Goal: Task Accomplishment & Management: Use online tool/utility

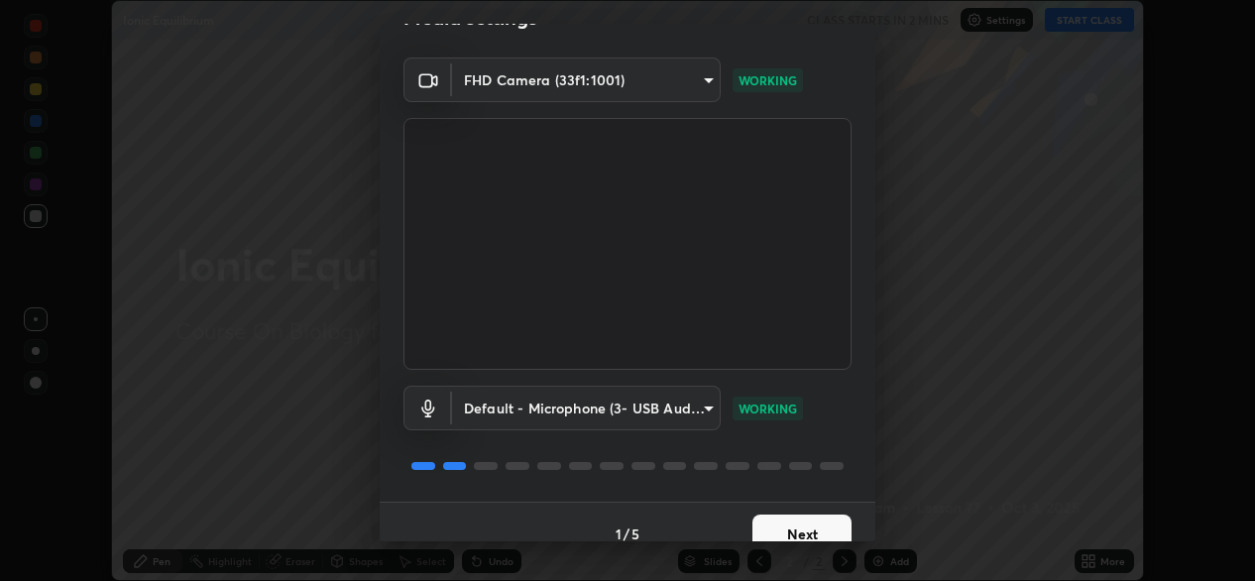
scroll to position [69, 0]
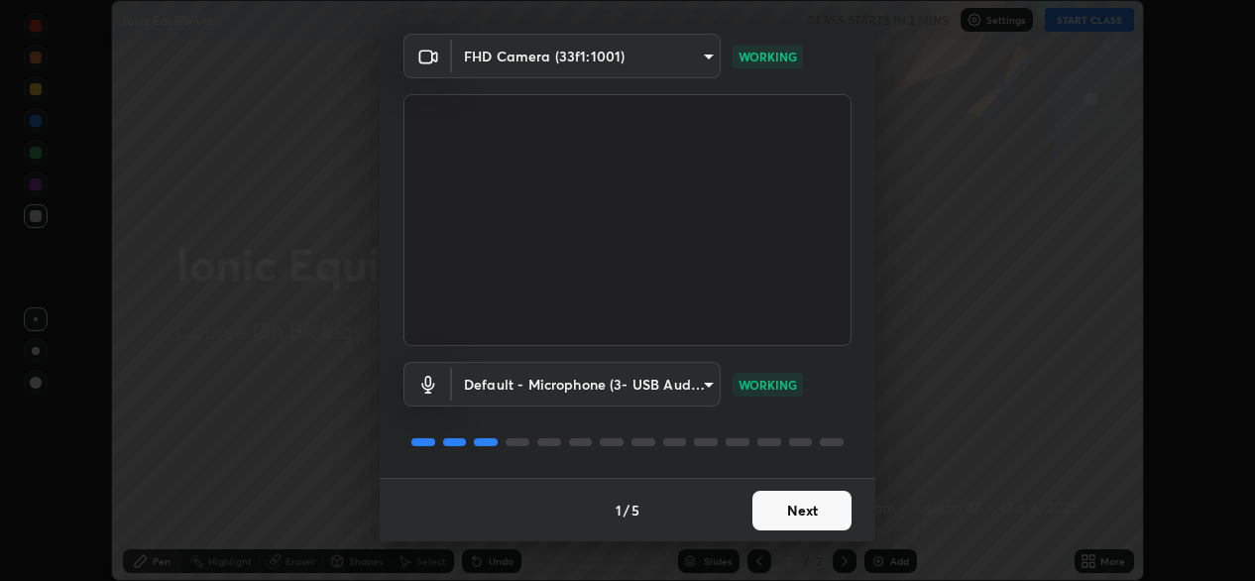
click at [760, 509] on button "Next" at bounding box center [802, 511] width 99 height 40
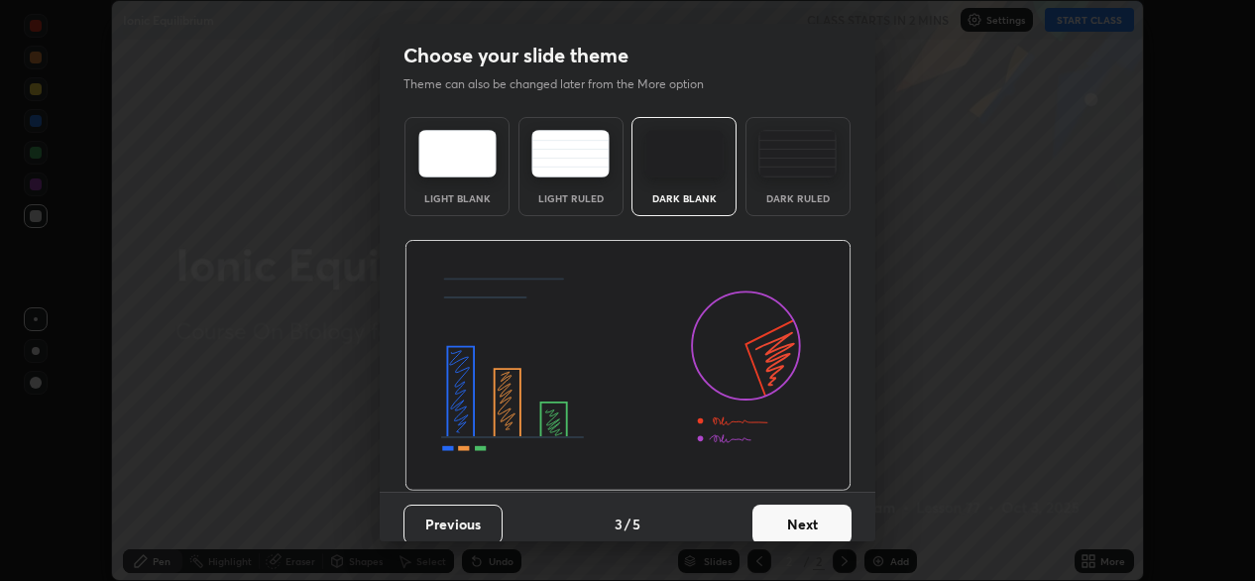
click at [768, 510] on button "Next" at bounding box center [802, 525] width 99 height 40
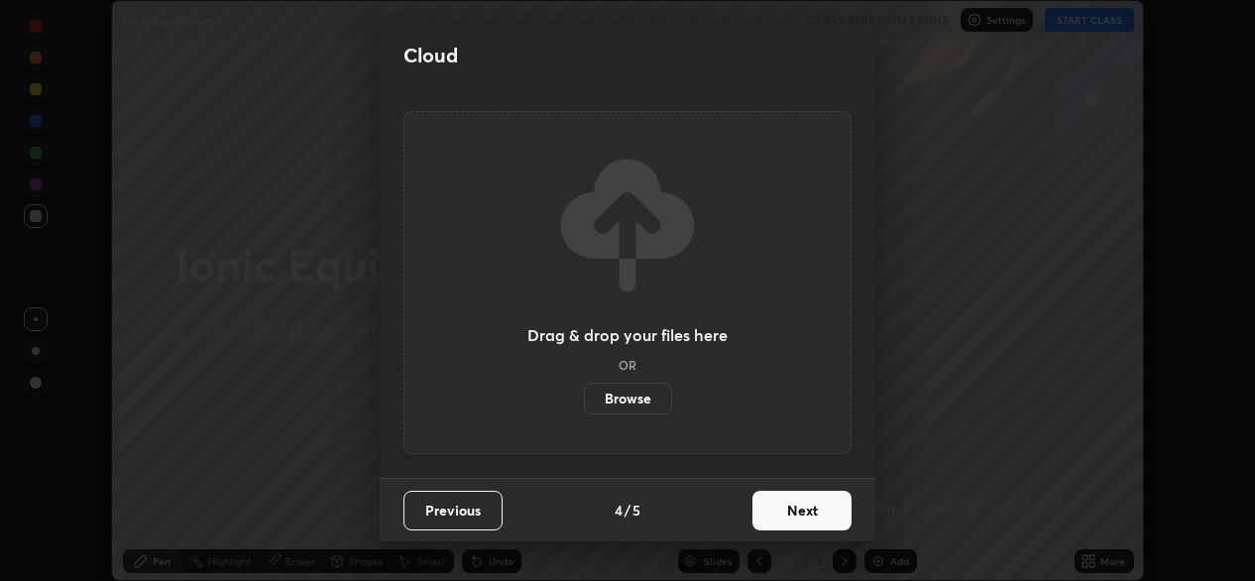
click at [772, 511] on button "Next" at bounding box center [802, 511] width 99 height 40
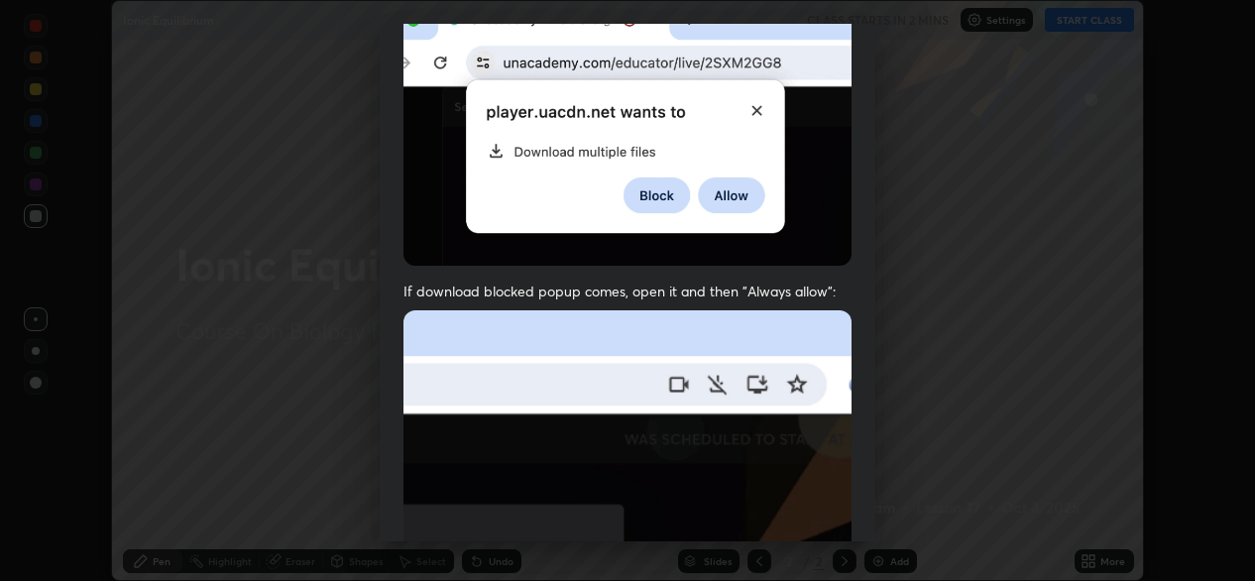
scroll to position [474, 0]
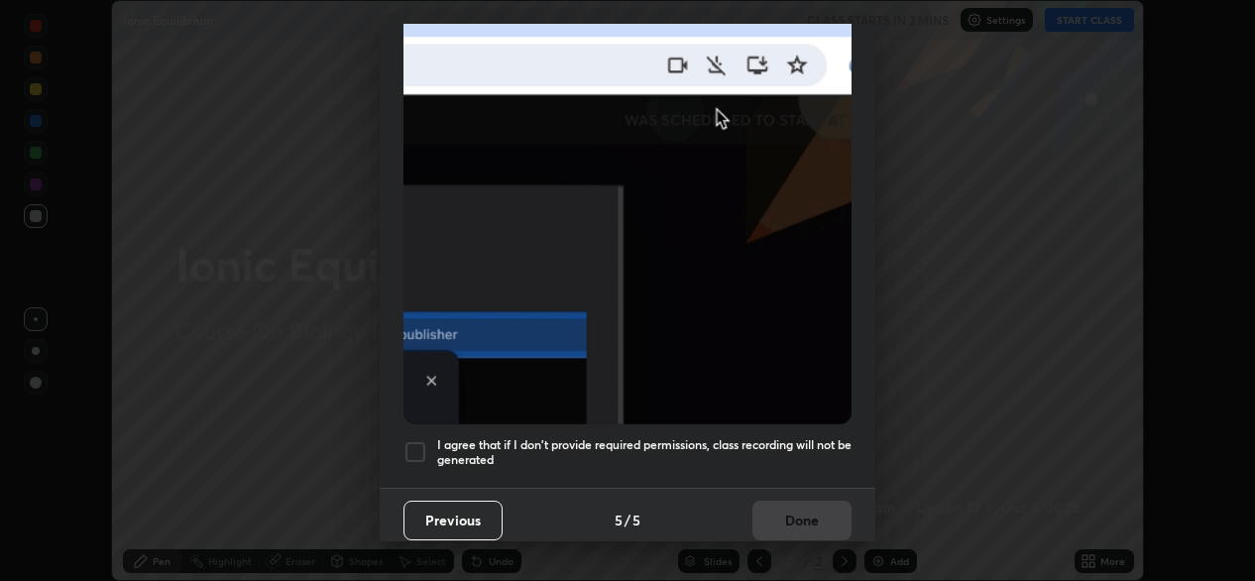
click at [420, 441] on div at bounding box center [416, 452] width 24 height 24
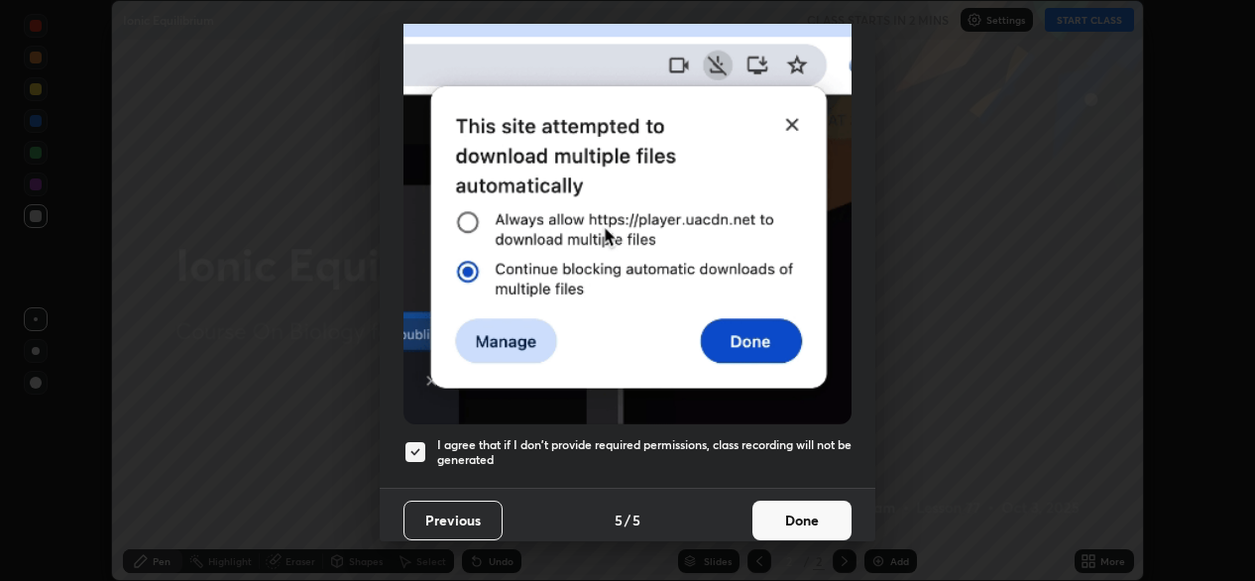
click at [774, 501] on button "Done" at bounding box center [802, 521] width 99 height 40
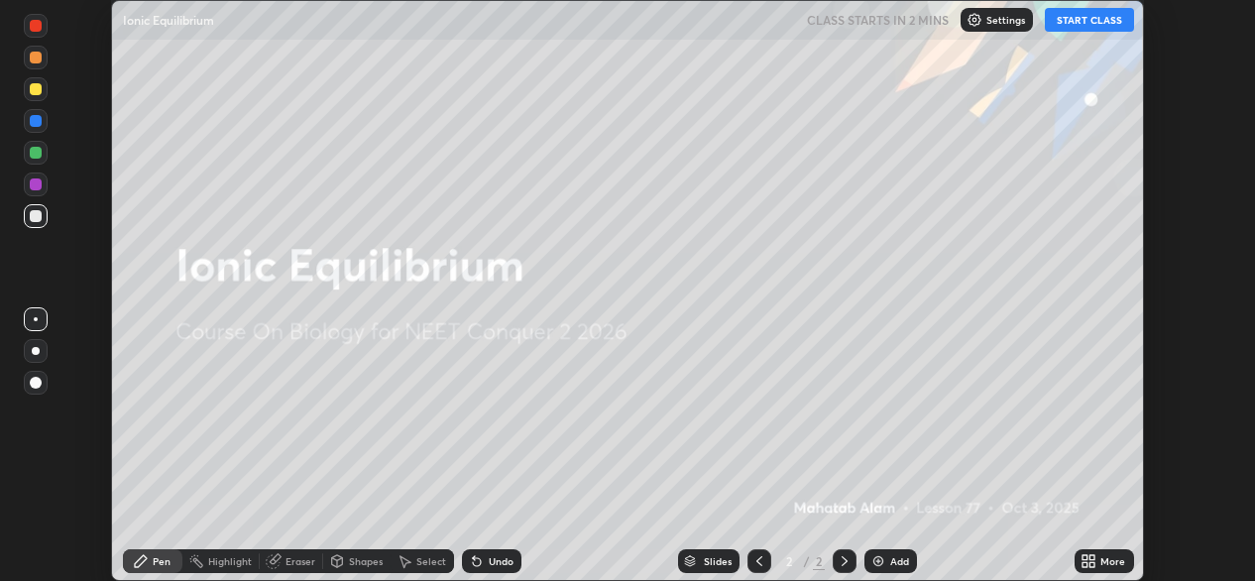
click at [1097, 559] on icon at bounding box center [1089, 561] width 16 height 16
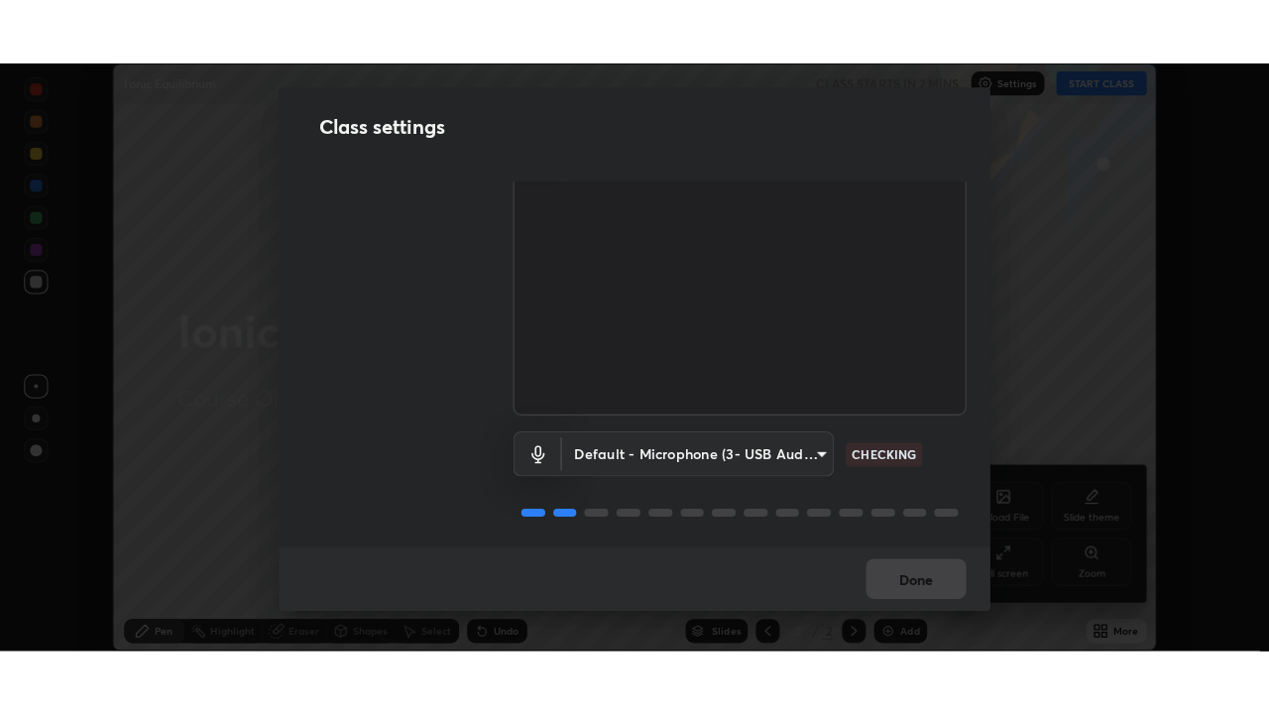
scroll to position [89, 0]
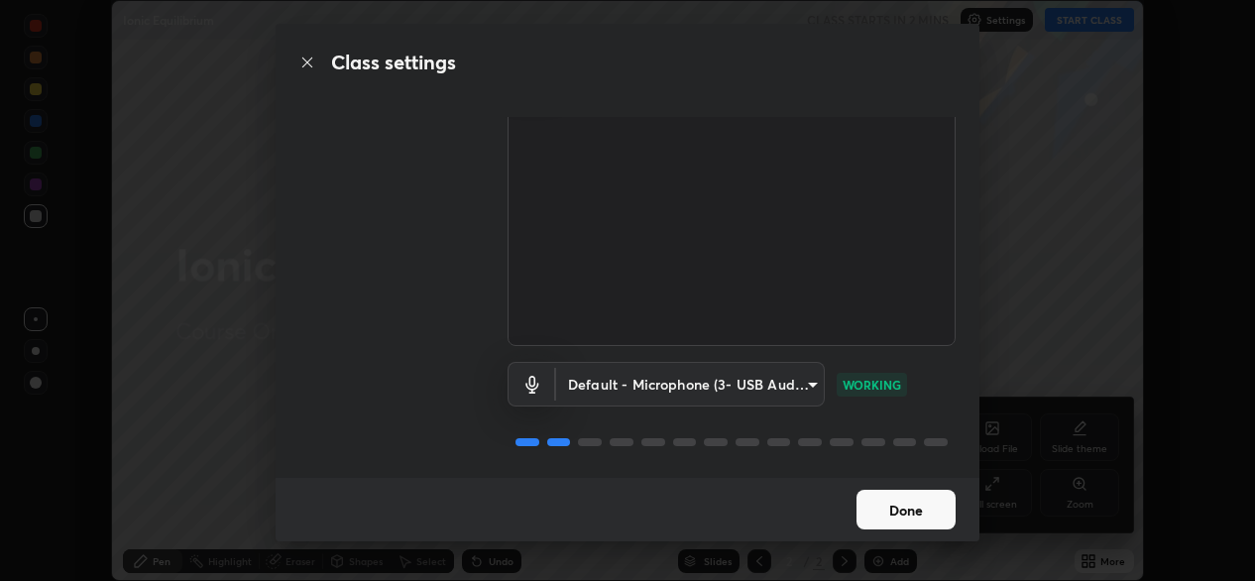
click at [887, 514] on button "Done" at bounding box center [906, 510] width 99 height 40
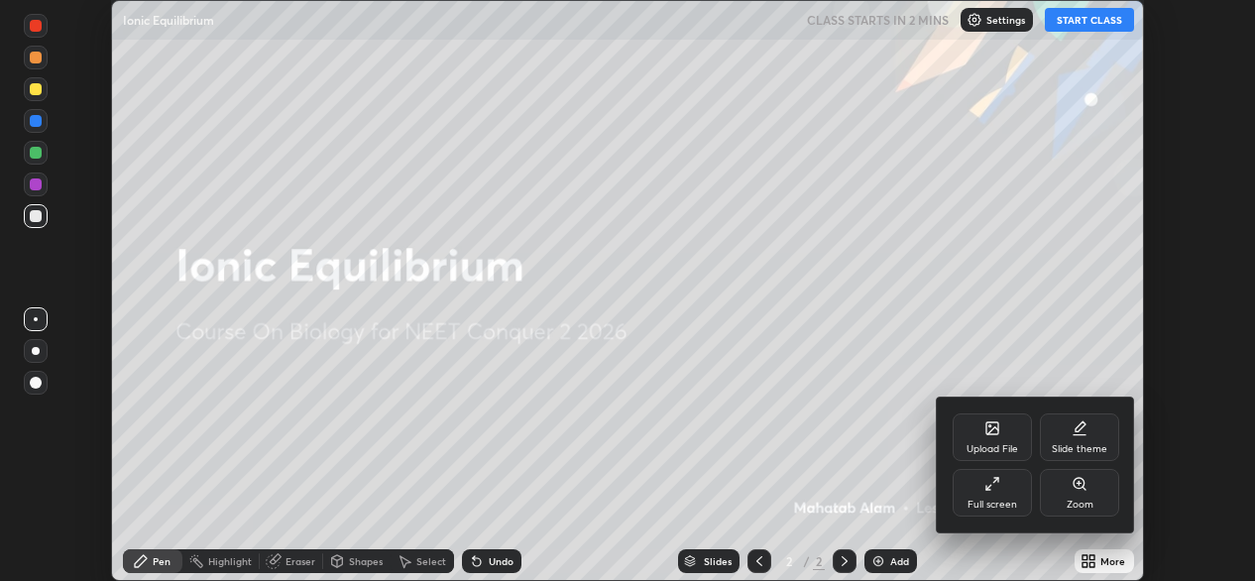
click at [985, 494] on div "Full screen" at bounding box center [992, 493] width 79 height 48
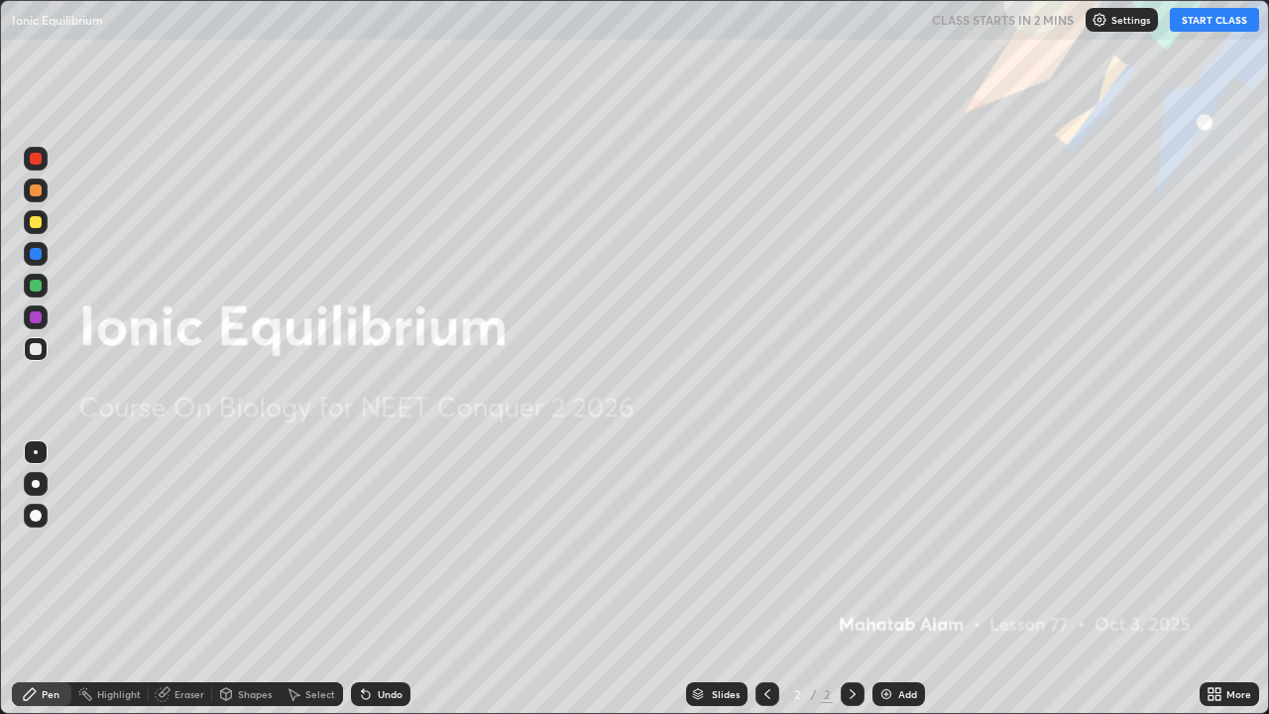
scroll to position [714, 1269]
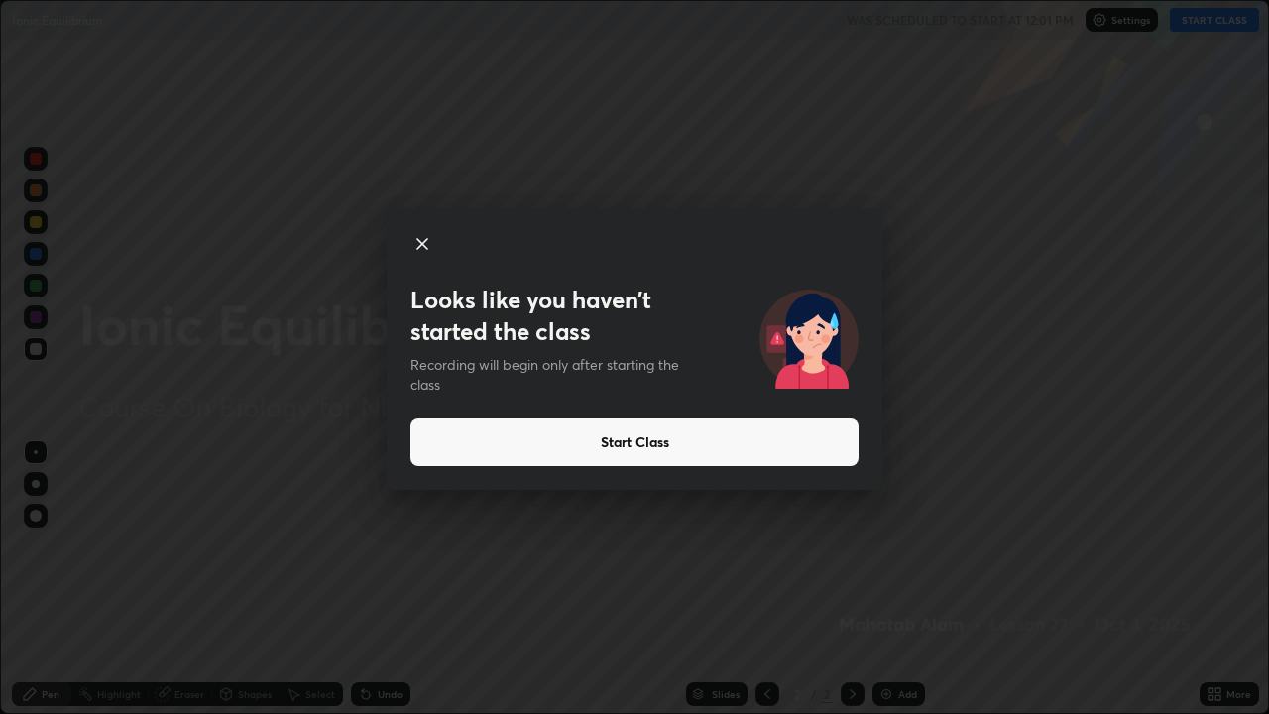
click at [807, 442] on button "Start Class" at bounding box center [635, 442] width 448 height 48
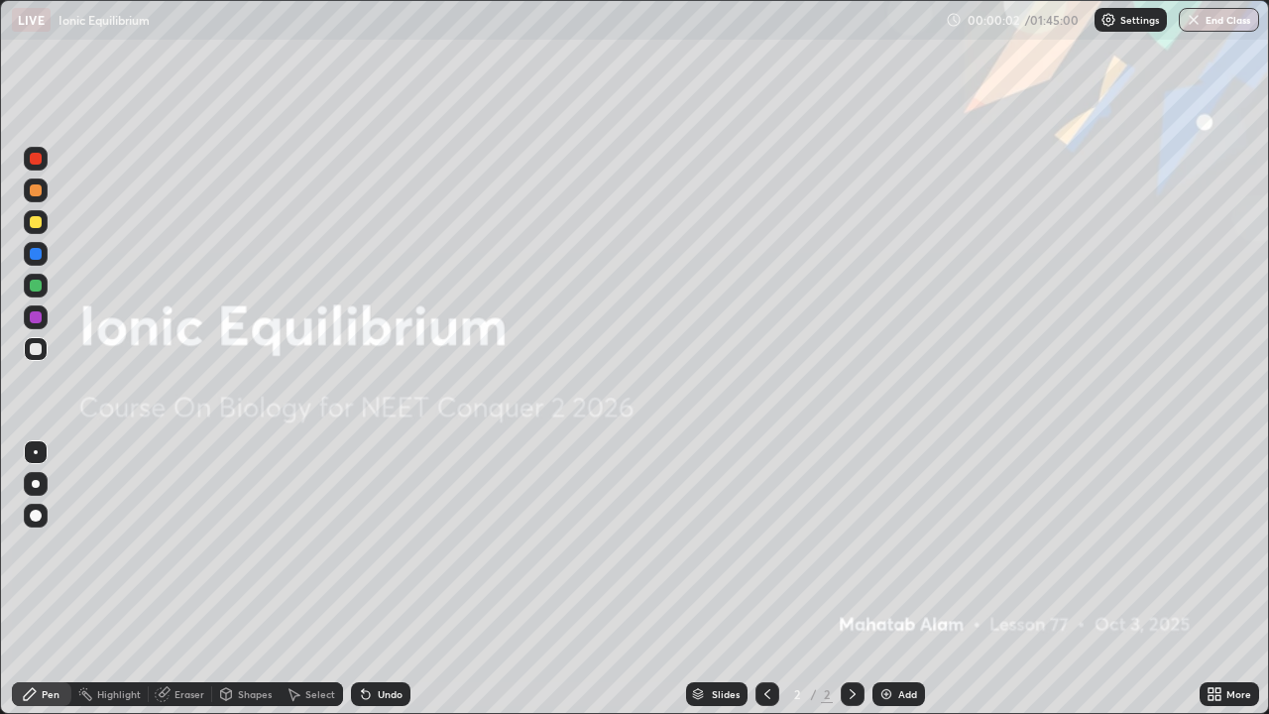
click at [898, 580] on div "Add" at bounding box center [907, 694] width 19 height 10
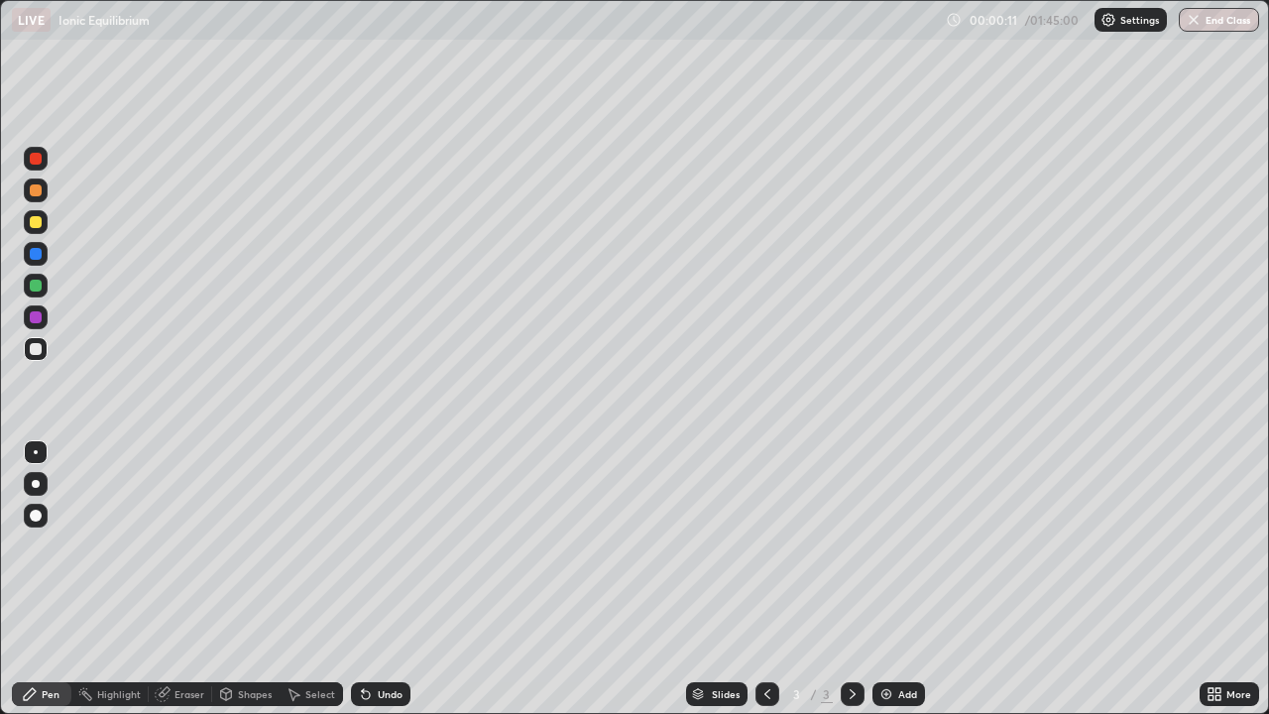
click at [46, 580] on div "Pen" at bounding box center [51, 694] width 18 height 10
click at [175, 580] on div "Eraser" at bounding box center [190, 694] width 30 height 10
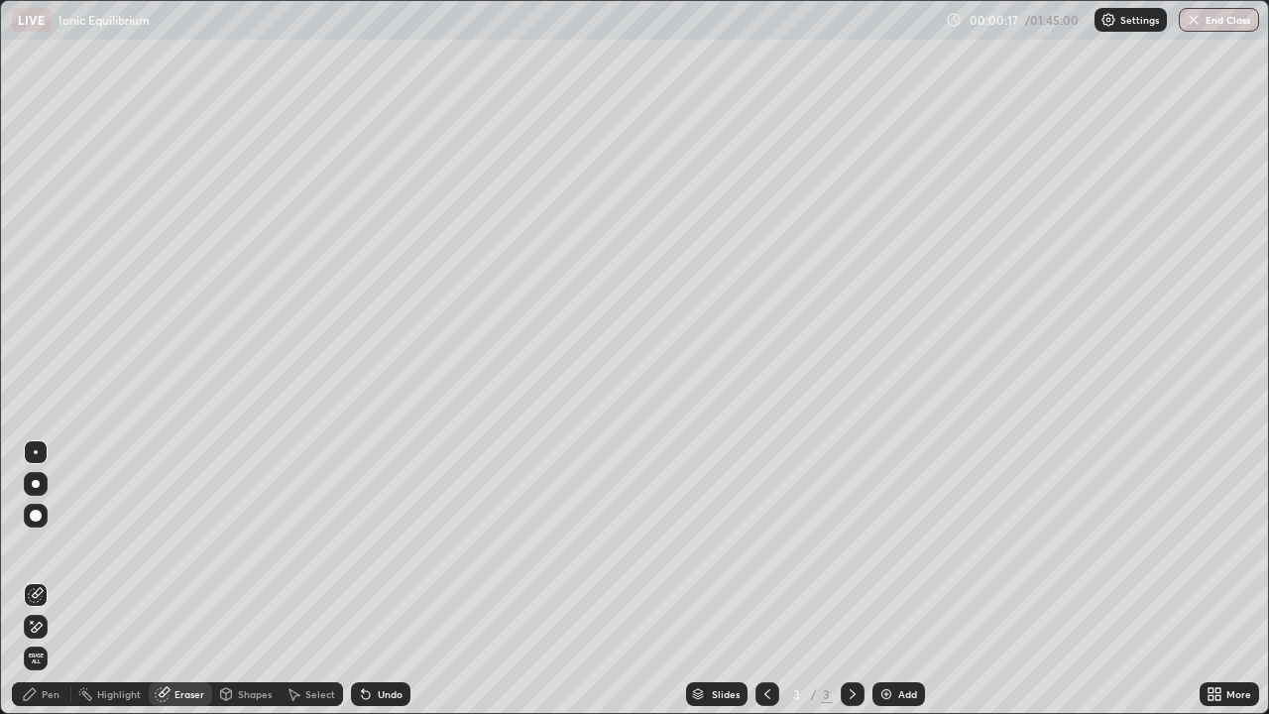
click at [54, 580] on div "Pen" at bounding box center [51, 694] width 18 height 10
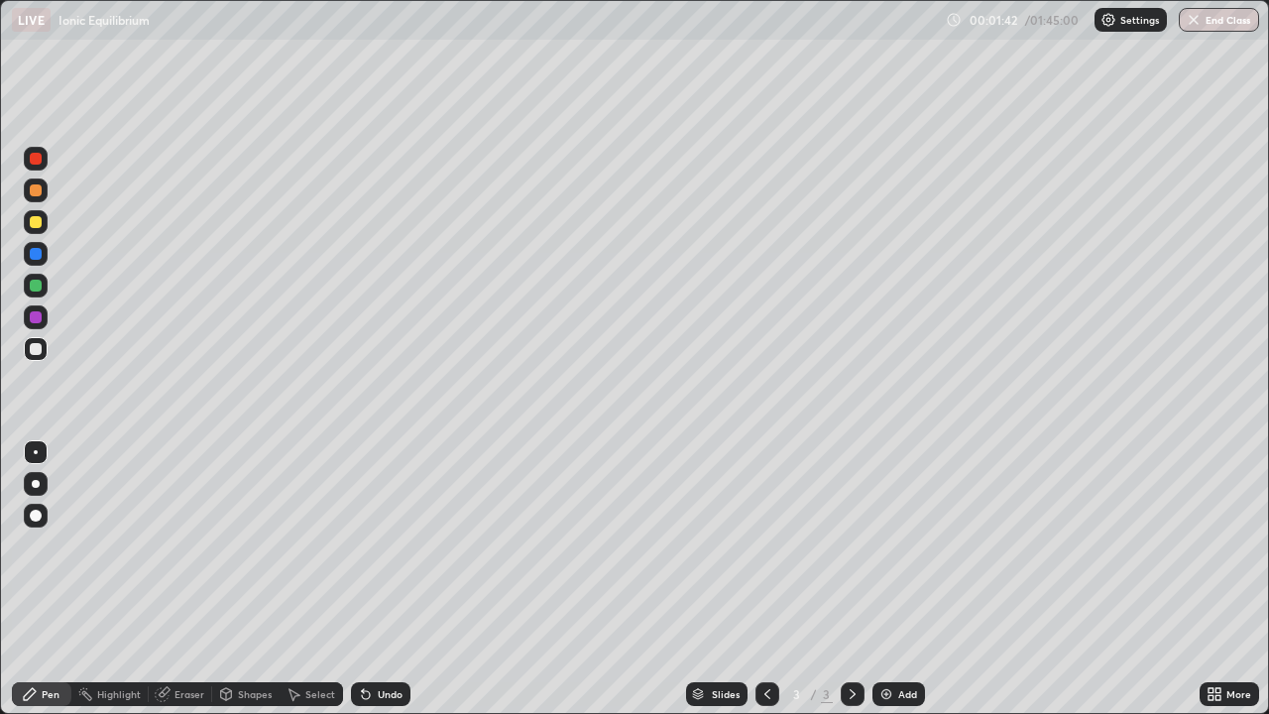
click at [889, 580] on img at bounding box center [887, 694] width 16 height 16
click at [35, 483] on div at bounding box center [36, 484] width 8 height 8
click at [50, 580] on div "Pen" at bounding box center [51, 694] width 18 height 10
click at [53, 580] on div "Pen" at bounding box center [51, 694] width 18 height 10
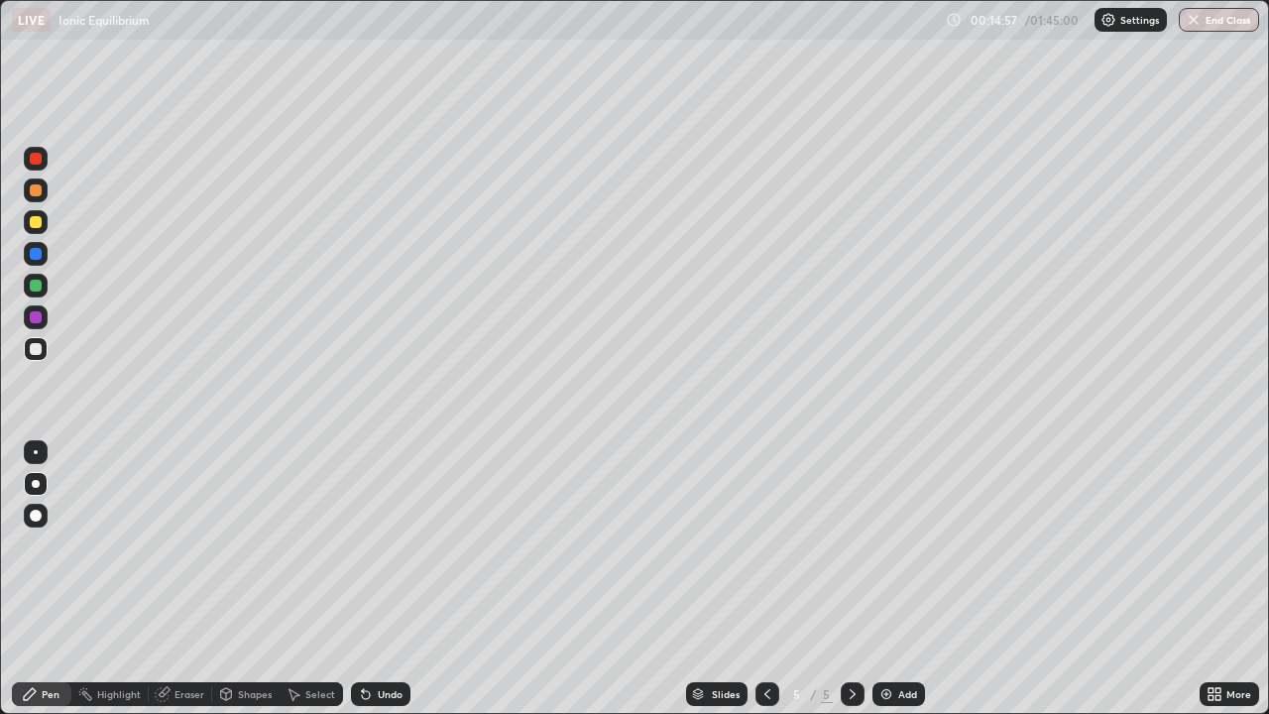
click at [36, 285] on div at bounding box center [36, 286] width 12 height 12
click at [184, 580] on div "Eraser" at bounding box center [190, 694] width 30 height 10
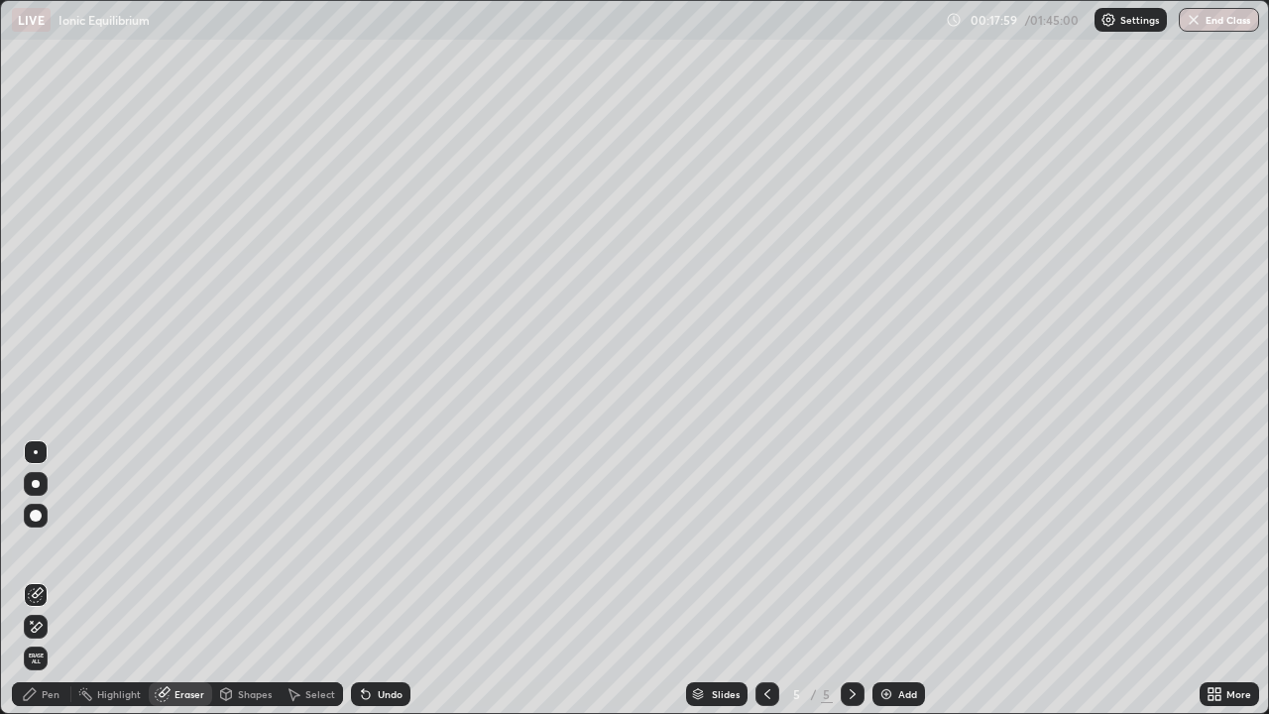
click at [53, 580] on div "Pen" at bounding box center [51, 694] width 18 height 10
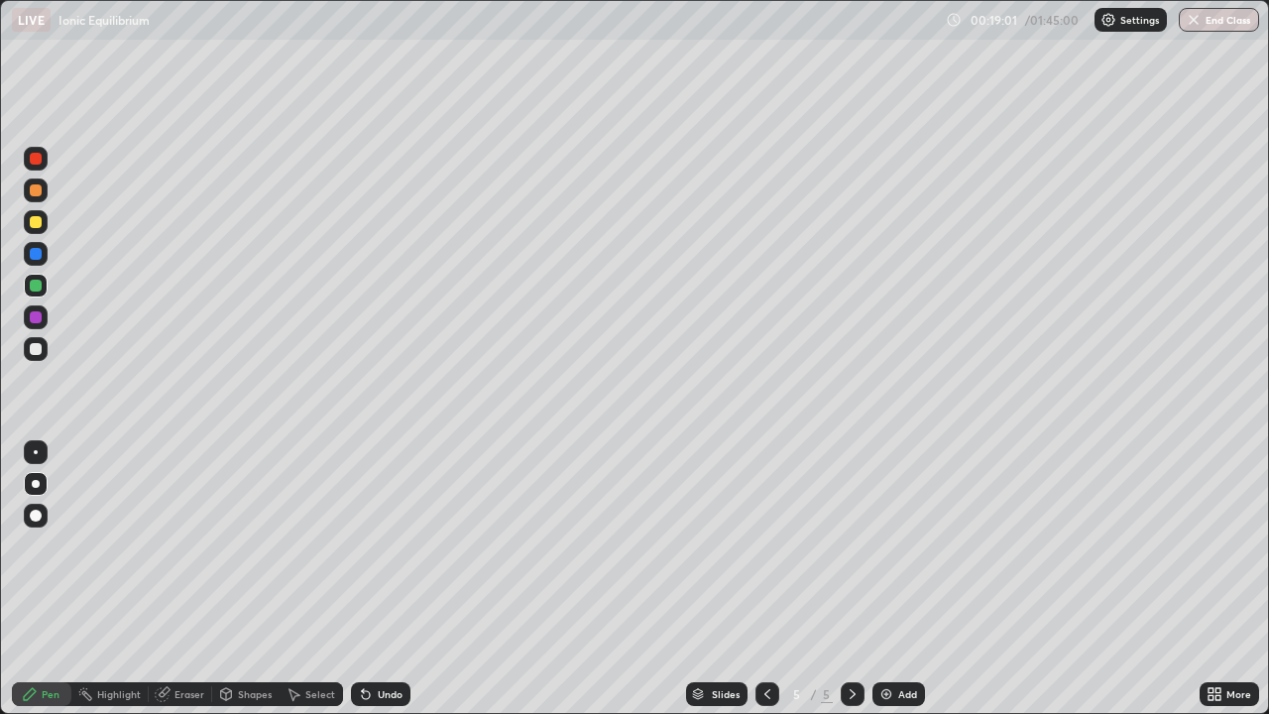
click at [188, 580] on div "Eraser" at bounding box center [190, 694] width 30 height 10
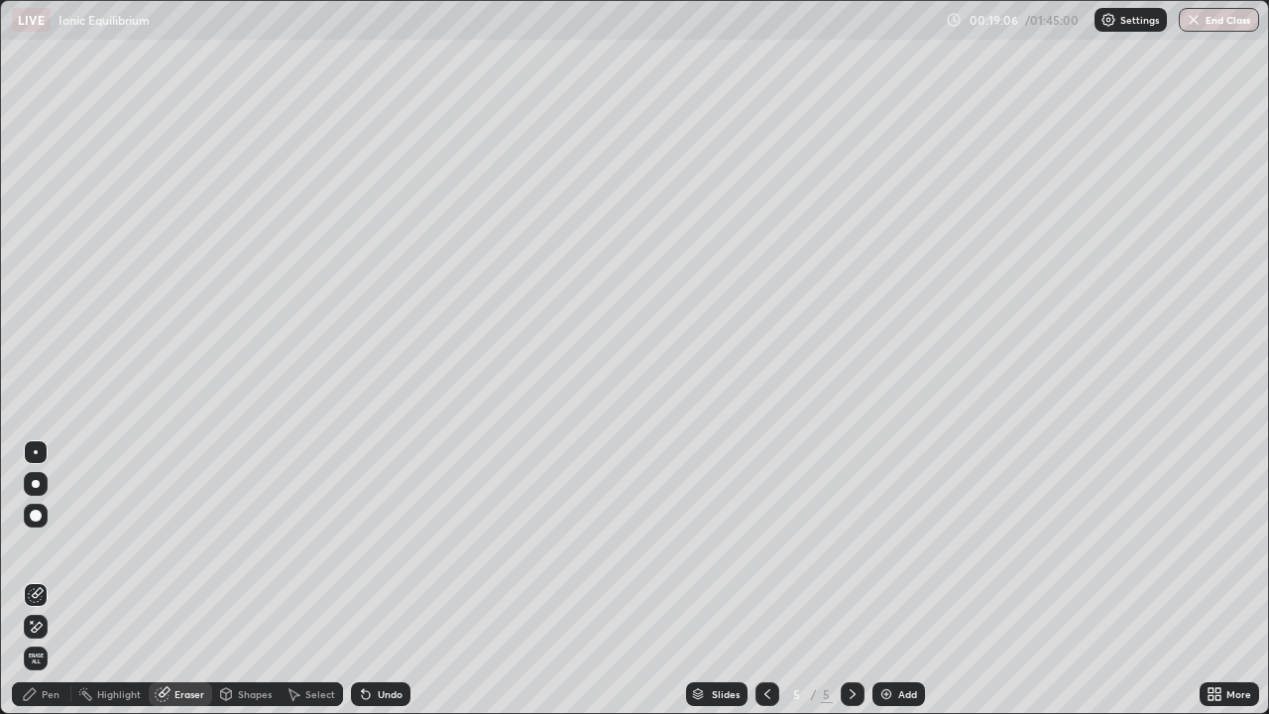
click at [57, 580] on div "Pen" at bounding box center [51, 694] width 18 height 10
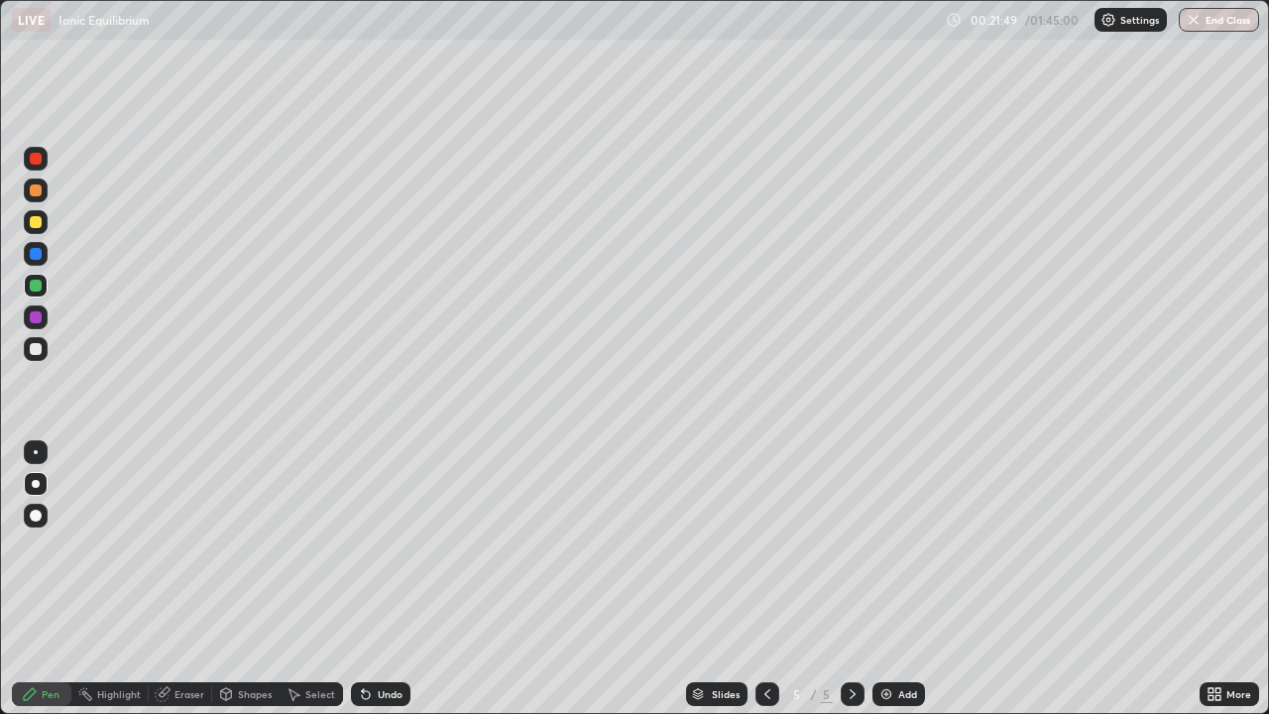
click at [888, 580] on img at bounding box center [887, 694] width 16 height 16
click at [179, 580] on div "Eraser" at bounding box center [190, 694] width 30 height 10
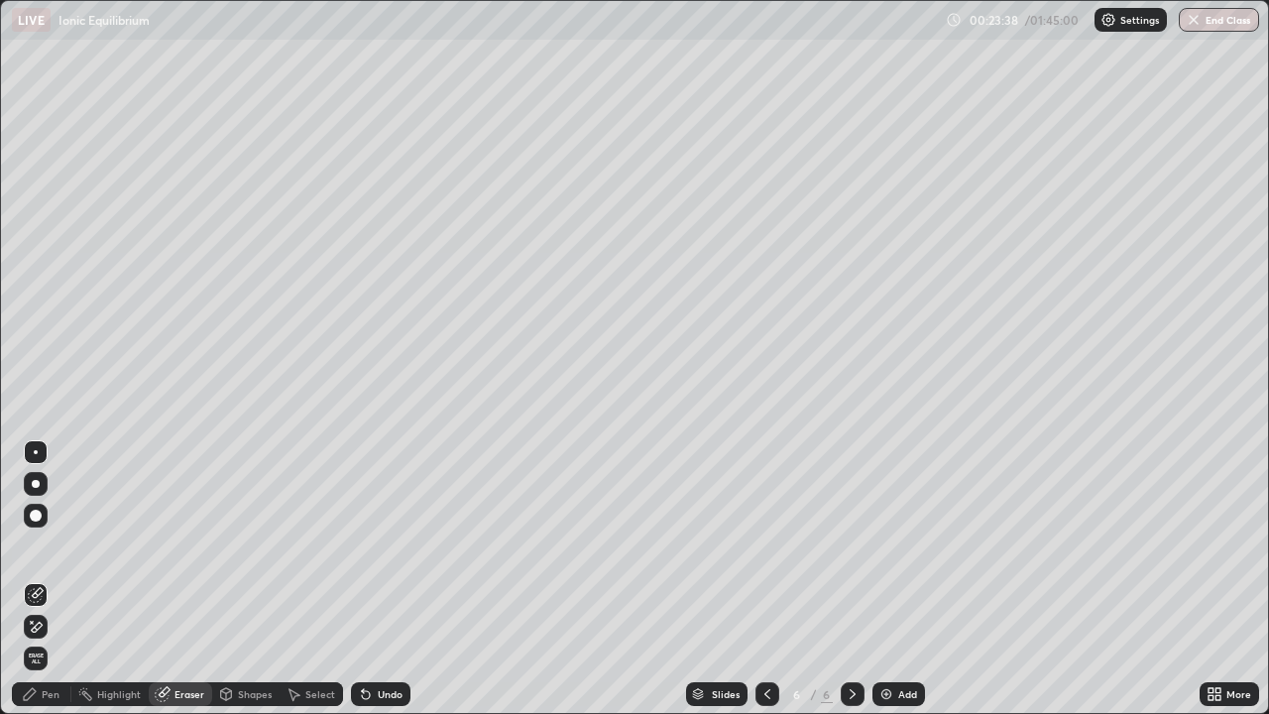
click at [51, 580] on div "Pen" at bounding box center [51, 694] width 18 height 10
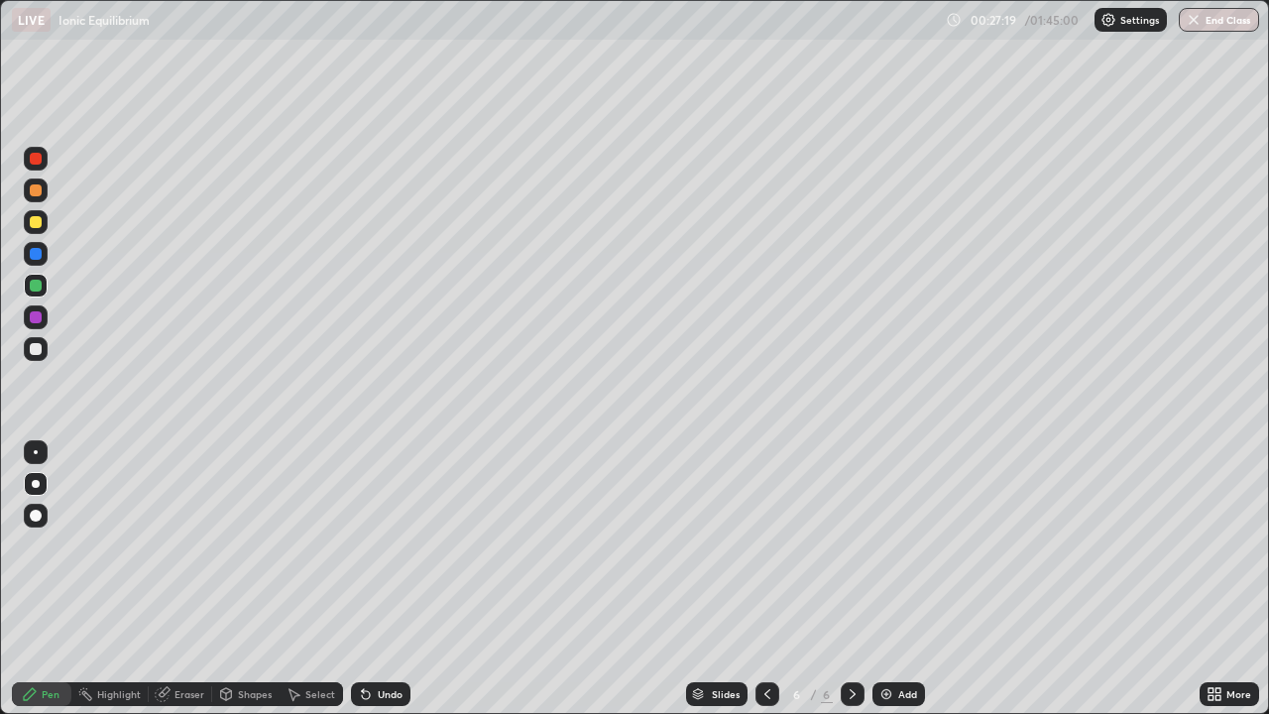
click at [879, 580] on img at bounding box center [887, 694] width 16 height 16
click at [182, 580] on div "Eraser" at bounding box center [190, 694] width 30 height 10
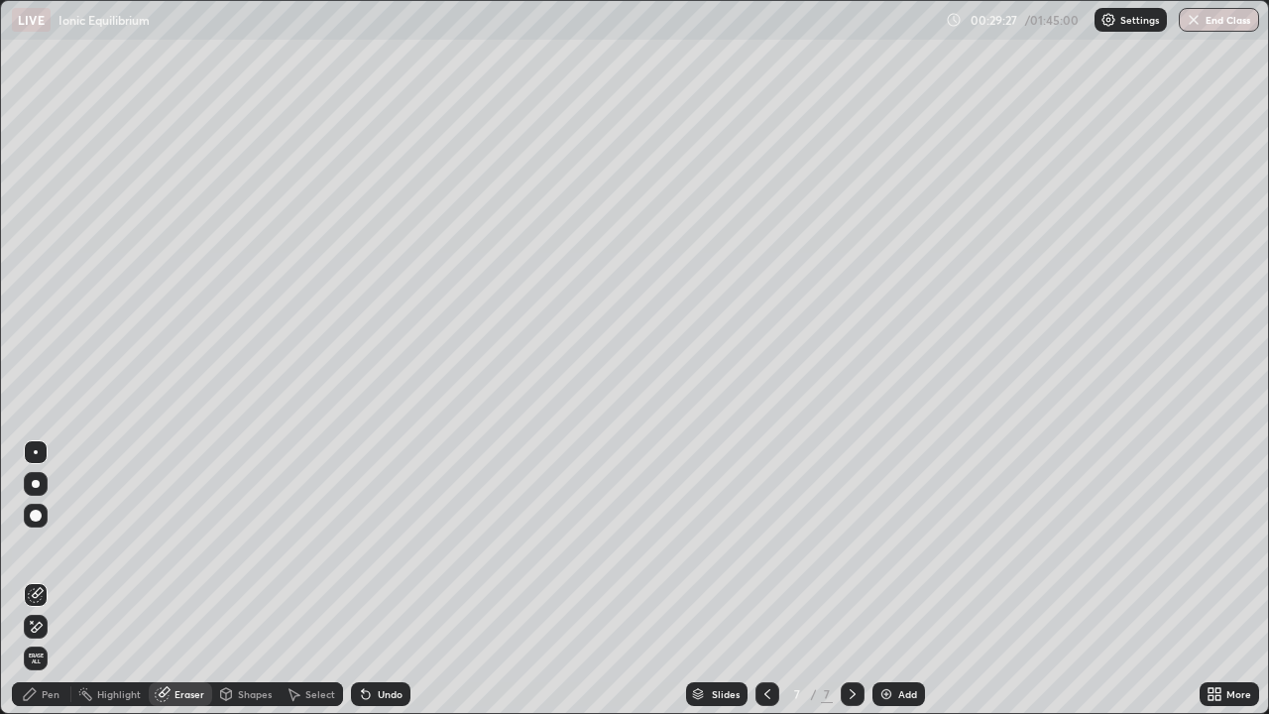
click at [186, 580] on div "Eraser" at bounding box center [190, 694] width 30 height 10
click at [55, 580] on div "Pen" at bounding box center [51, 694] width 18 height 10
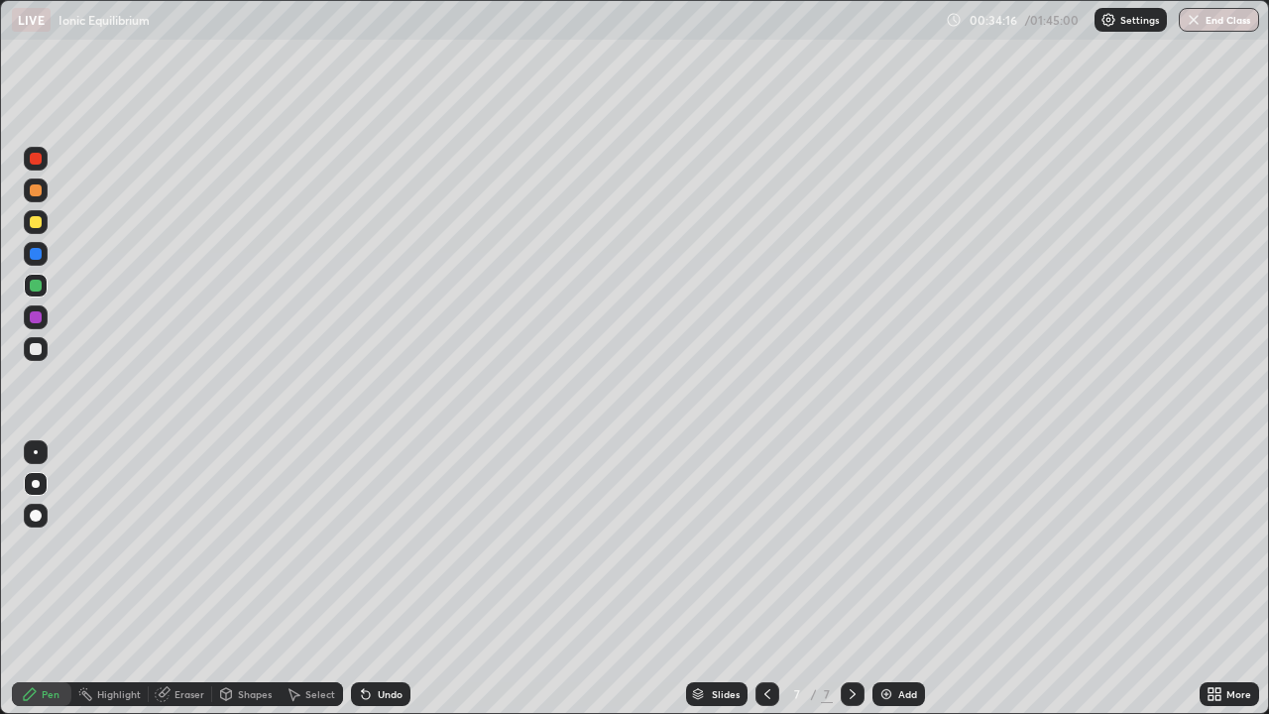
click at [1054, 580] on div "Slides 7 / 7 Add" at bounding box center [805, 694] width 789 height 40
click at [1055, 580] on div "Slides 7 / 7 Add" at bounding box center [805, 694] width 789 height 40
click at [47, 580] on div "Pen" at bounding box center [51, 694] width 18 height 10
click at [1051, 580] on div "Slides 7 / 7 Add" at bounding box center [805, 694] width 789 height 40
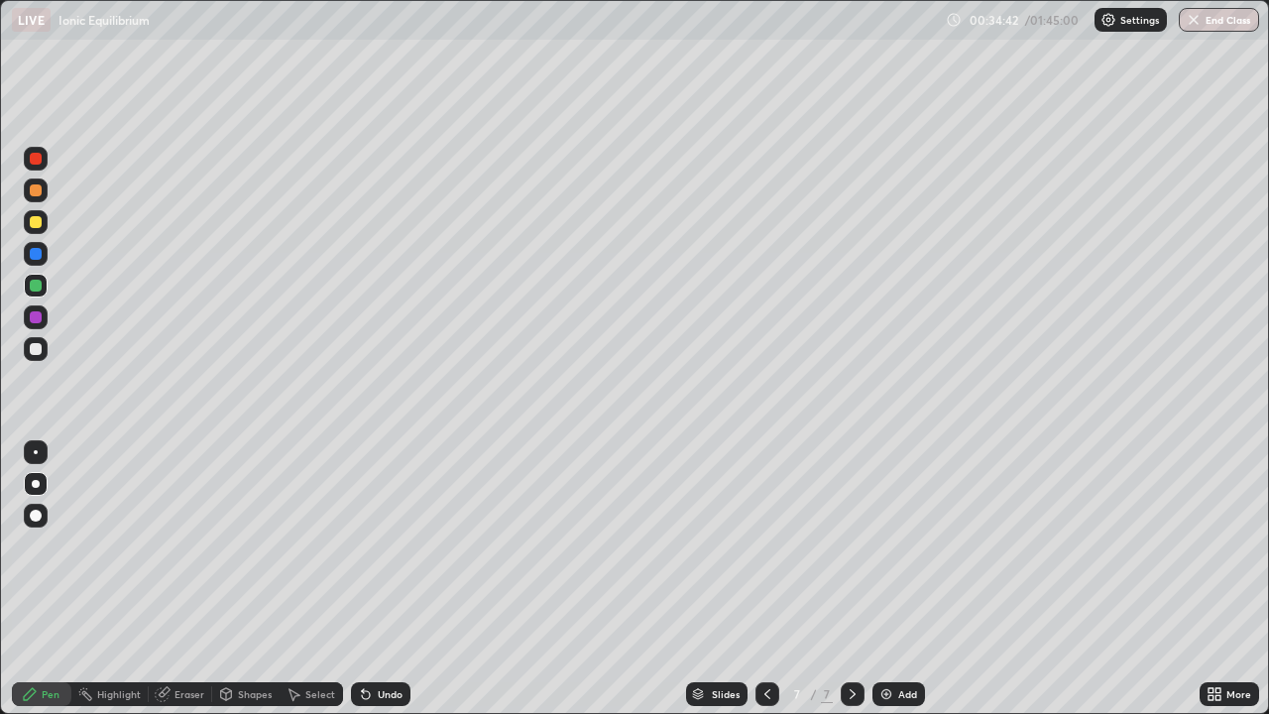
click at [1054, 580] on div "Slides 7 / 7 Add" at bounding box center [805, 694] width 789 height 40
click at [184, 580] on div "Eraser" at bounding box center [190, 694] width 30 height 10
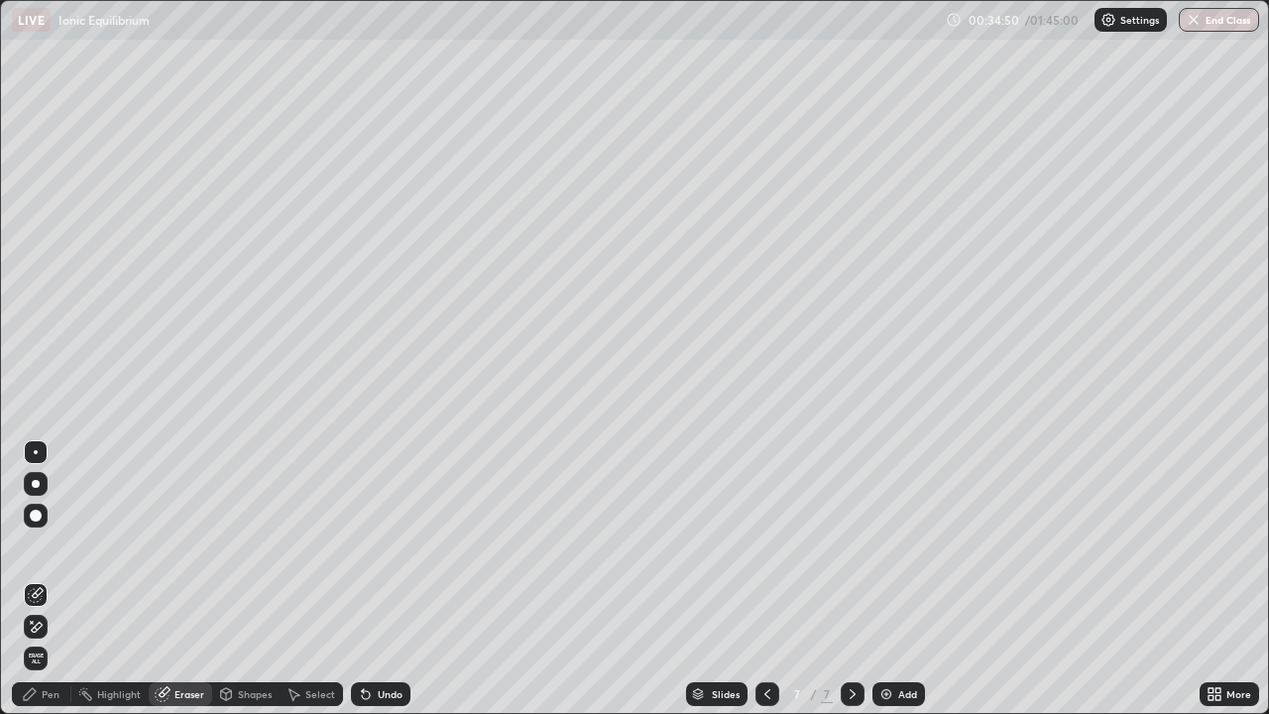
click at [185, 580] on div "Eraser" at bounding box center [190, 694] width 30 height 10
click at [58, 580] on div "Pen" at bounding box center [51, 694] width 18 height 10
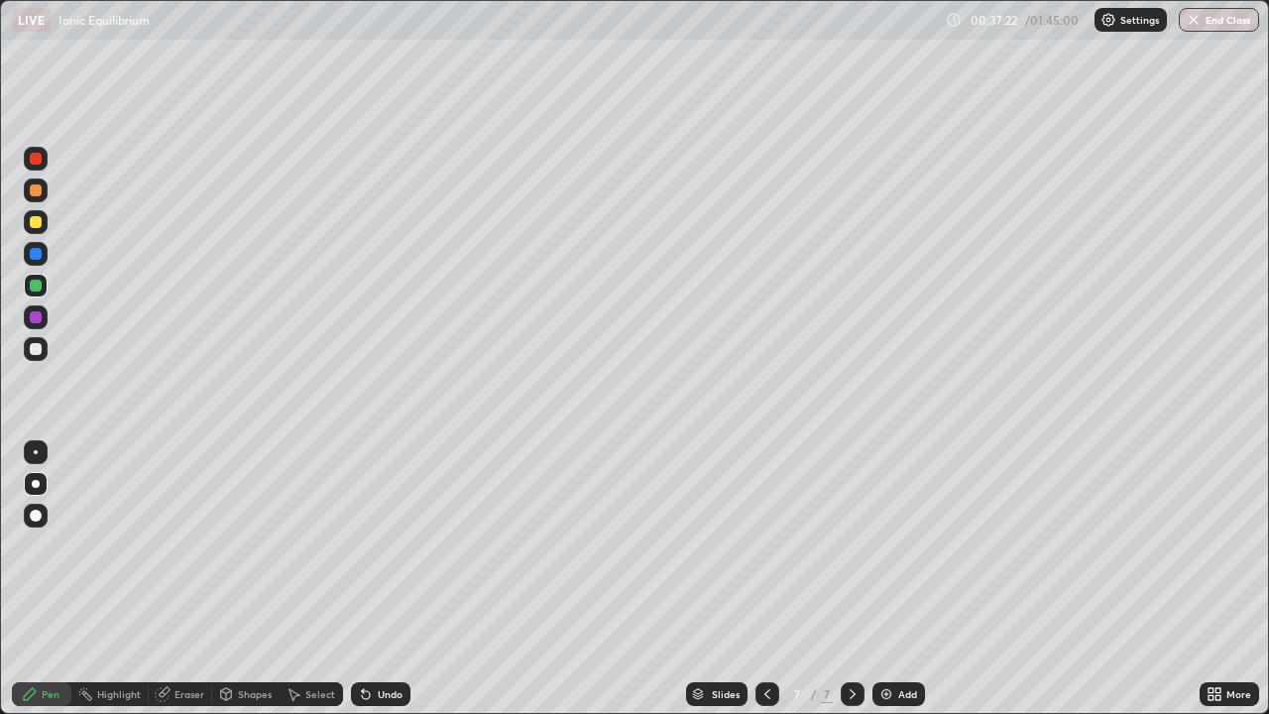
click at [883, 580] on img at bounding box center [887, 694] width 16 height 16
click at [192, 580] on div "Eraser" at bounding box center [190, 694] width 30 height 10
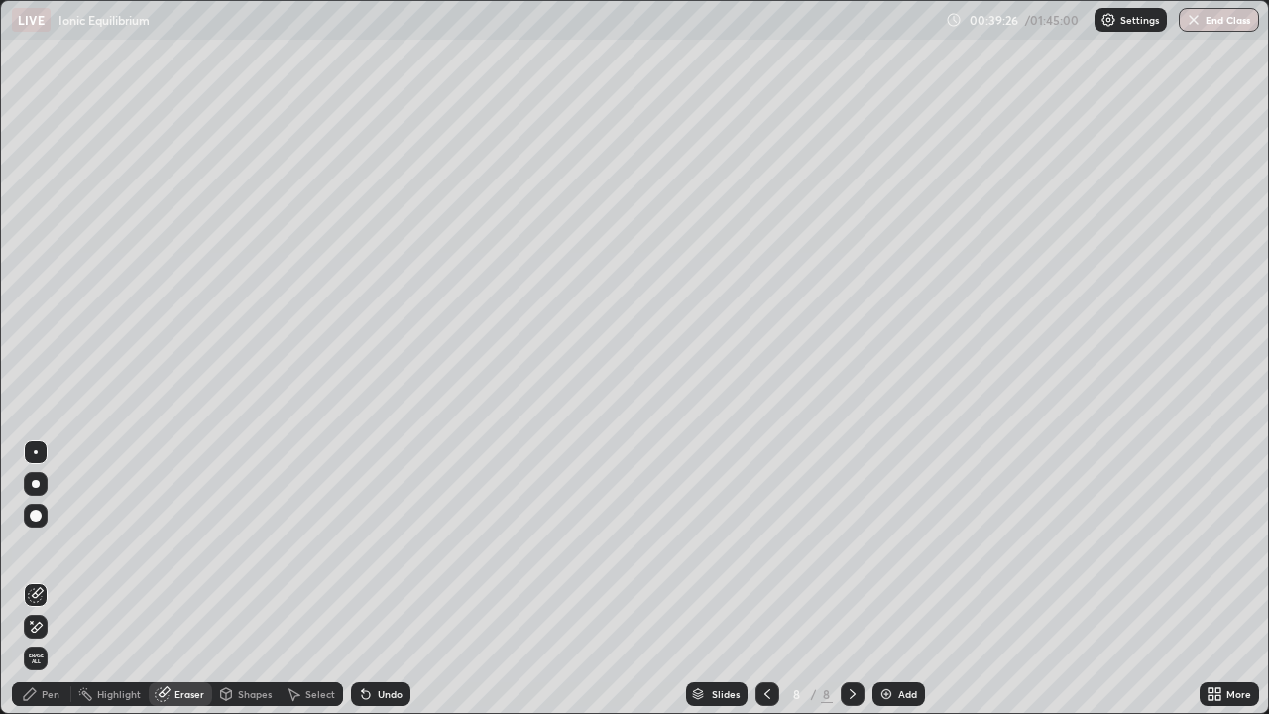
click at [63, 580] on div "Pen" at bounding box center [42, 694] width 60 height 24
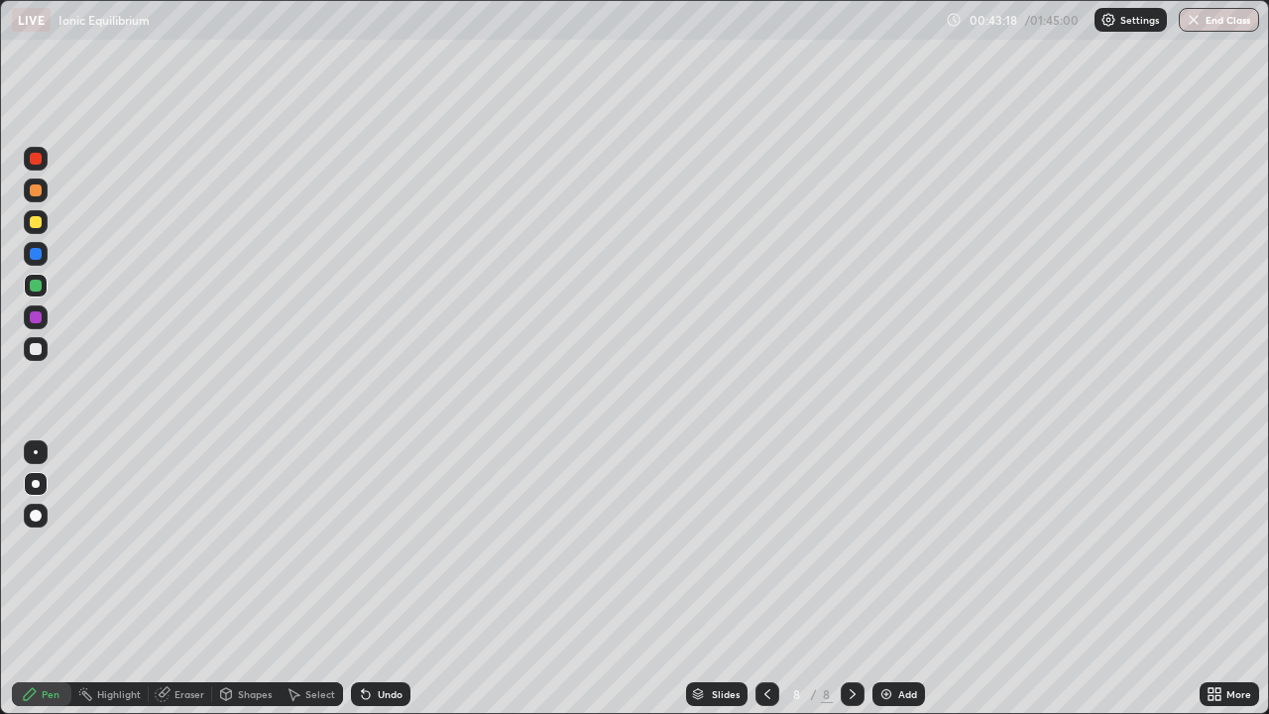
click at [180, 580] on div "Eraser" at bounding box center [190, 694] width 30 height 10
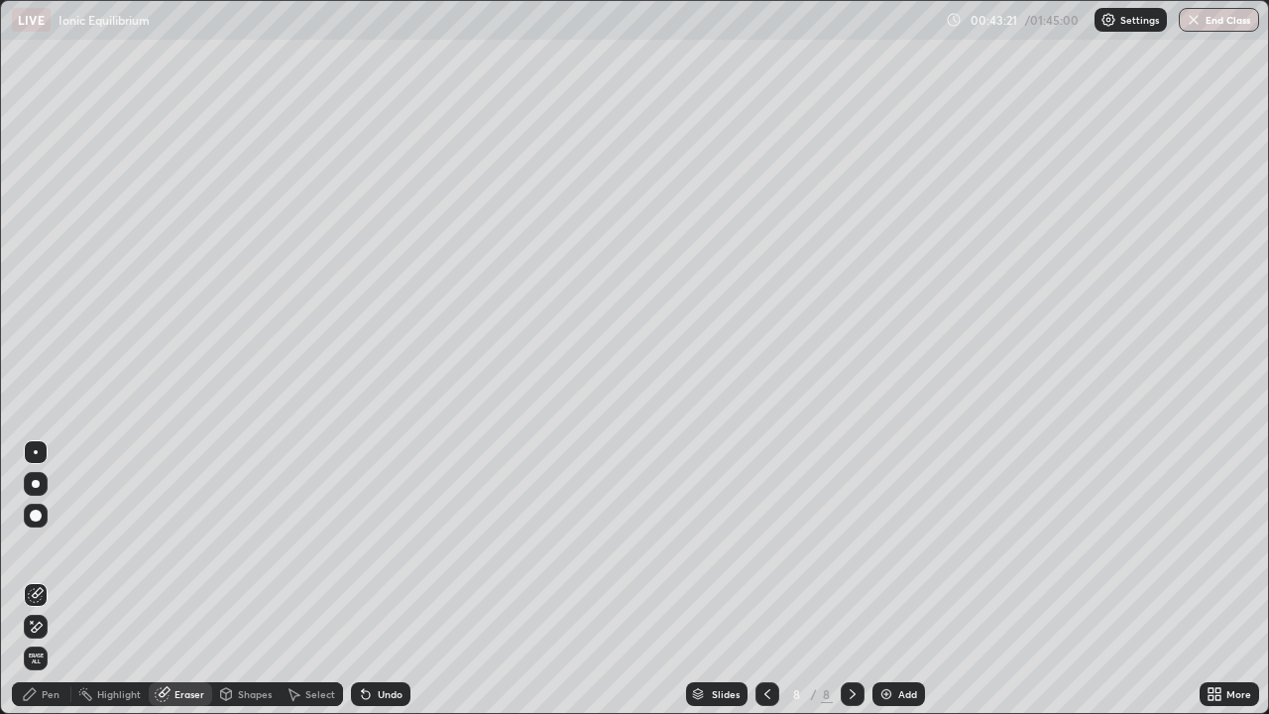
click at [881, 580] on img at bounding box center [887, 694] width 16 height 16
click at [179, 580] on div "Eraser" at bounding box center [190, 694] width 30 height 10
click at [55, 580] on div "Pen" at bounding box center [51, 694] width 18 height 10
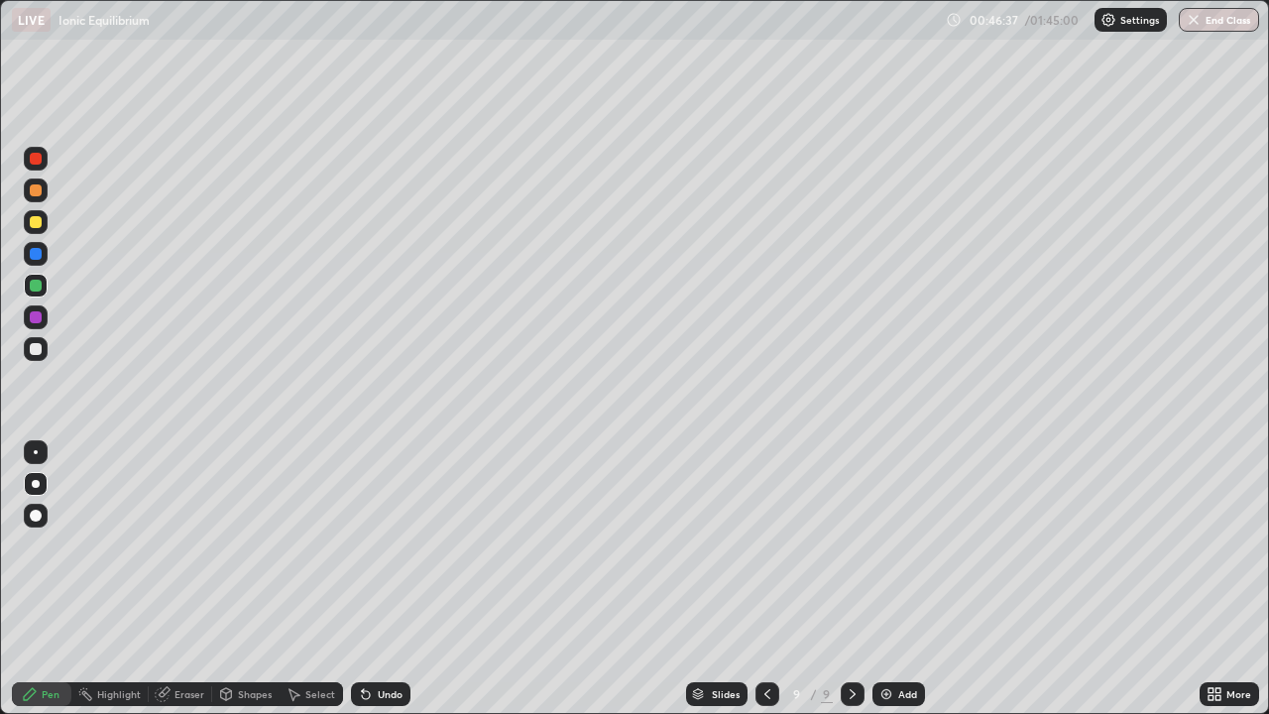
click at [192, 580] on div "Eraser" at bounding box center [190, 694] width 30 height 10
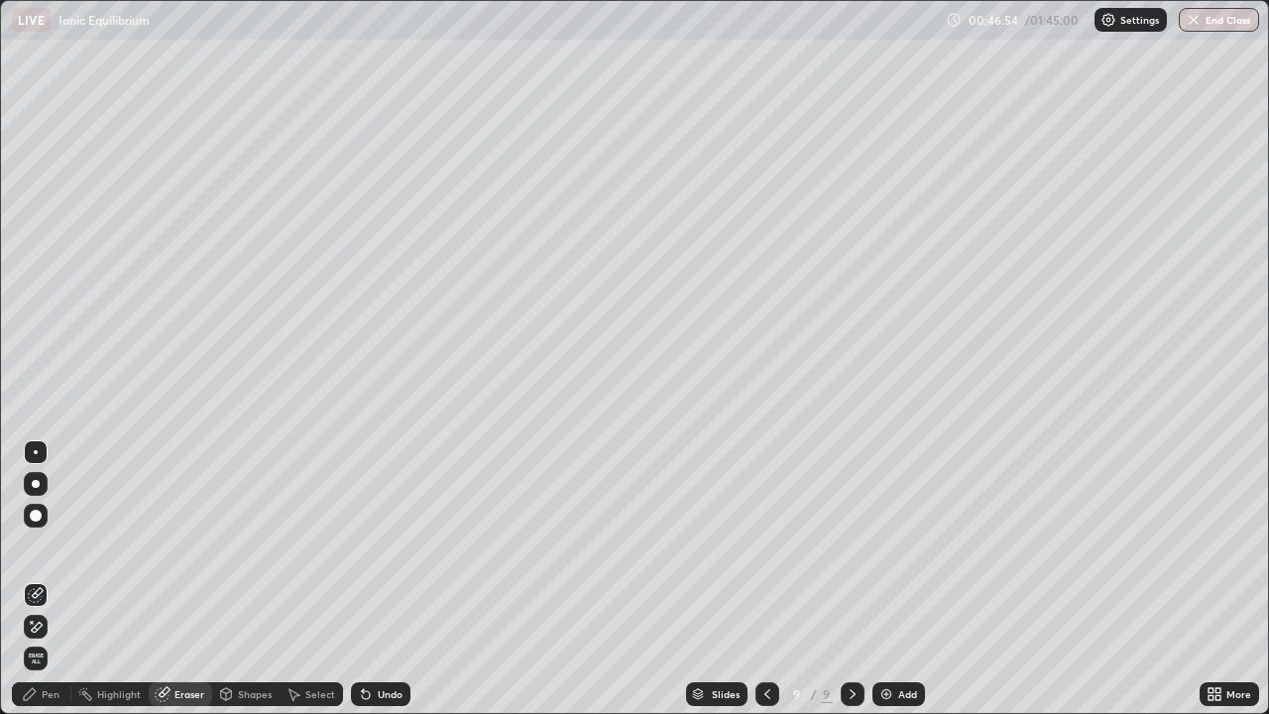
click at [187, 580] on div "Eraser" at bounding box center [190, 694] width 30 height 10
click at [54, 580] on div "Pen" at bounding box center [51, 694] width 18 height 10
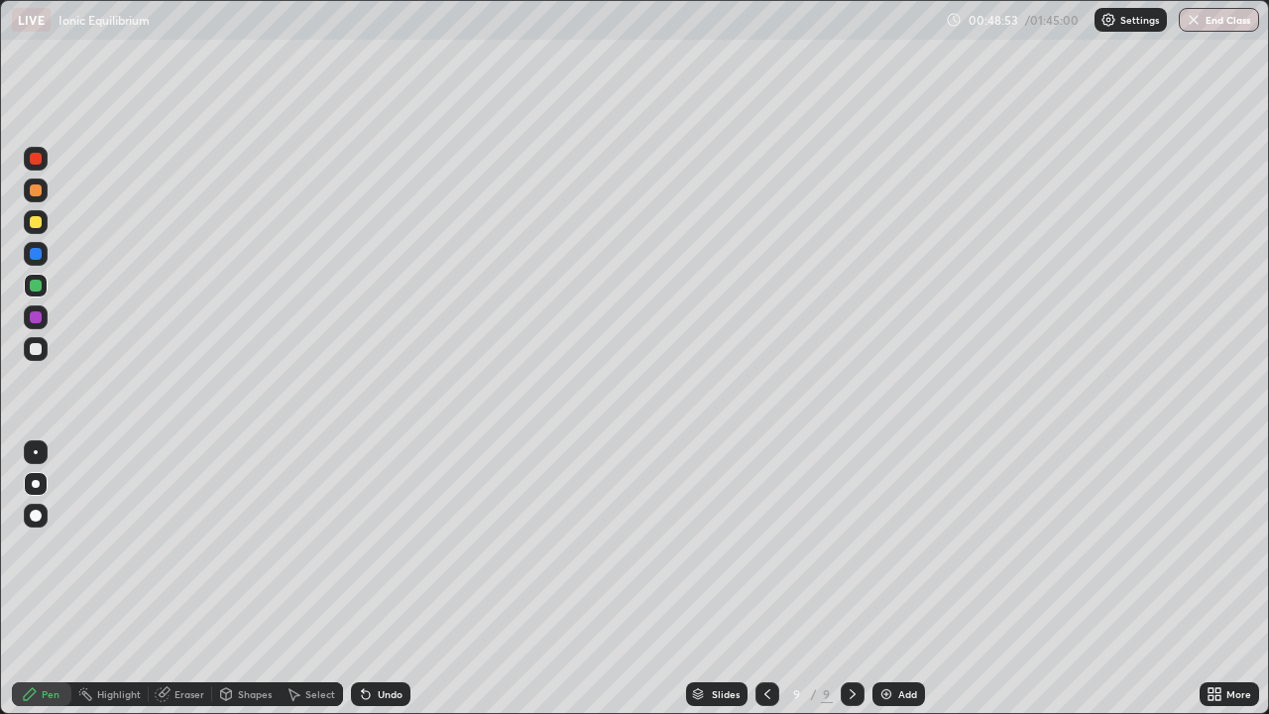
click at [884, 580] on img at bounding box center [887, 694] width 16 height 16
click at [876, 580] on div "Add" at bounding box center [899, 694] width 53 height 24
click at [110, 580] on div "Highlight" at bounding box center [119, 694] width 44 height 10
click at [887, 580] on img at bounding box center [887, 694] width 16 height 16
click at [57, 580] on div "Pen" at bounding box center [42, 694] width 60 height 24
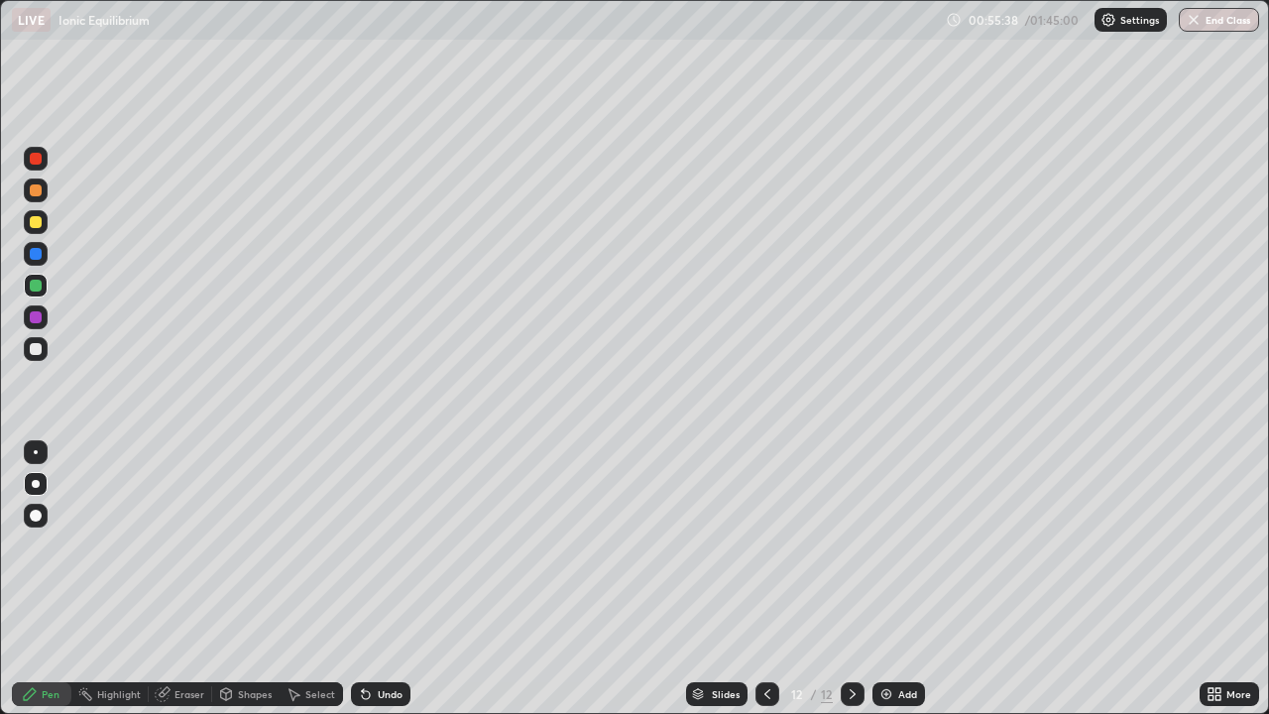
click at [879, 580] on img at bounding box center [887, 694] width 16 height 16
click at [173, 580] on div "Eraser" at bounding box center [180, 694] width 63 height 24
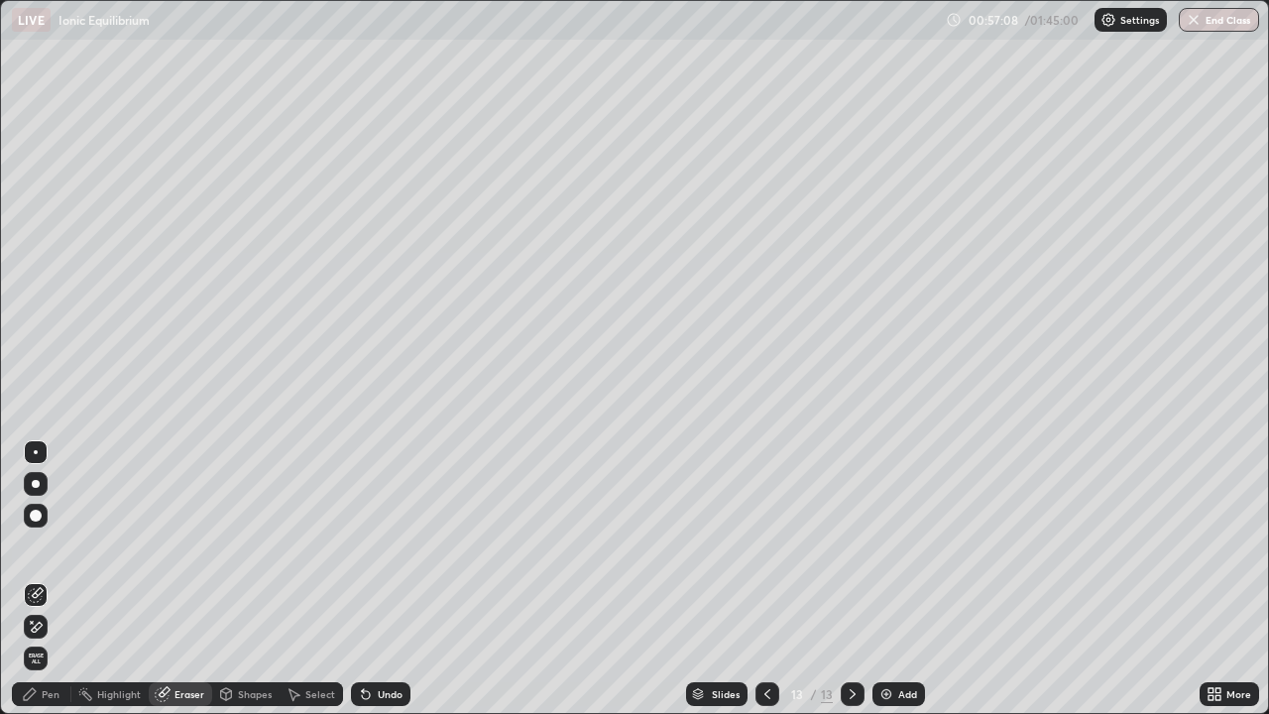
click at [52, 580] on div "Pen" at bounding box center [51, 694] width 18 height 10
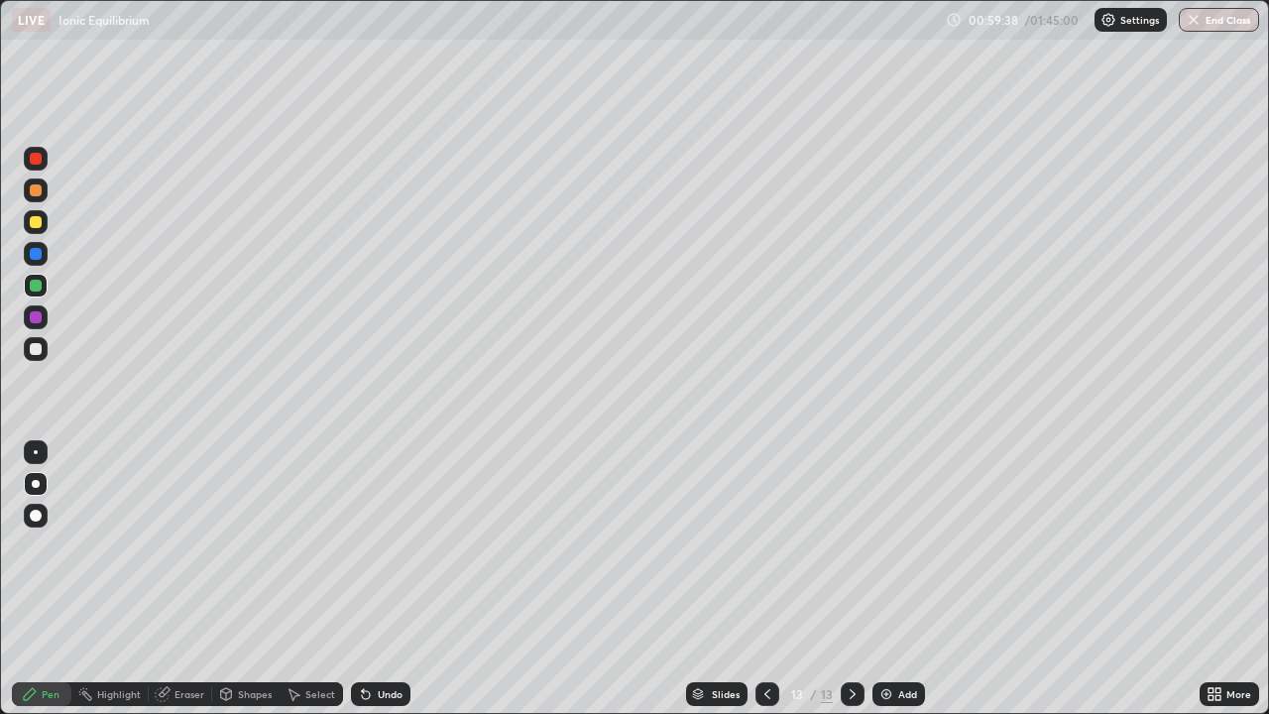
click at [180, 580] on div "Eraser" at bounding box center [190, 694] width 30 height 10
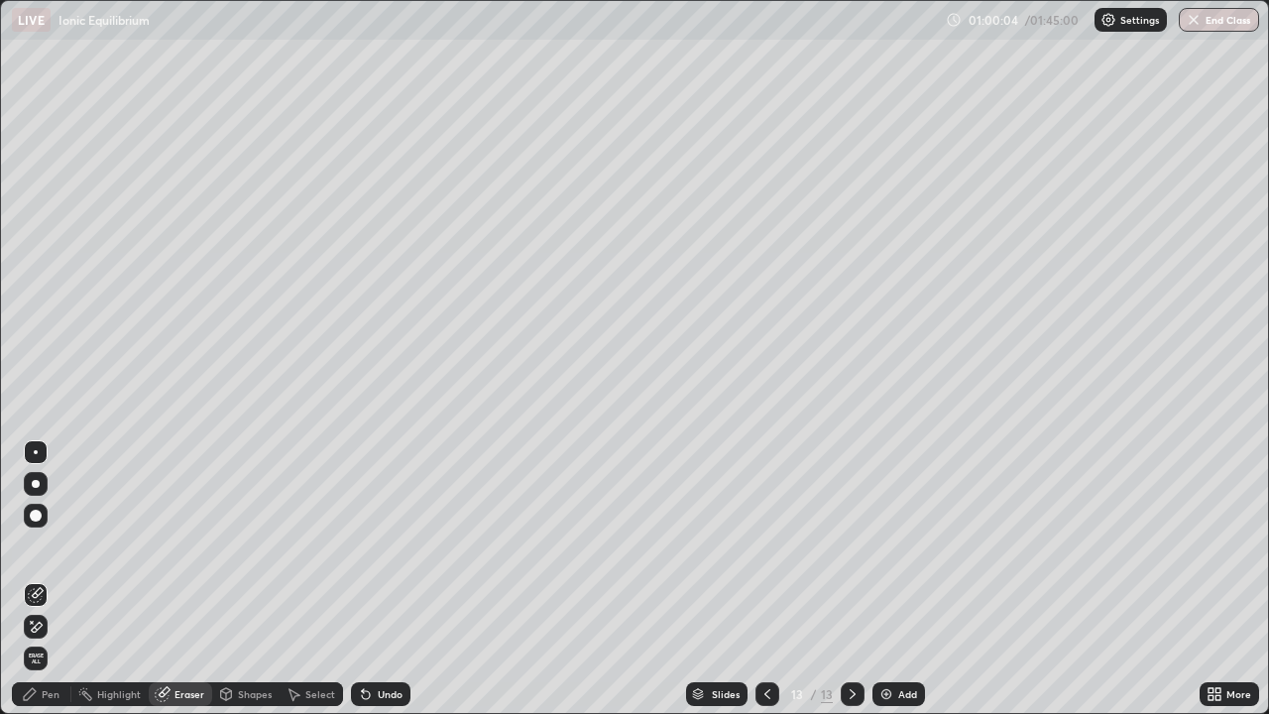
click at [56, 580] on div "Pen" at bounding box center [51, 694] width 18 height 10
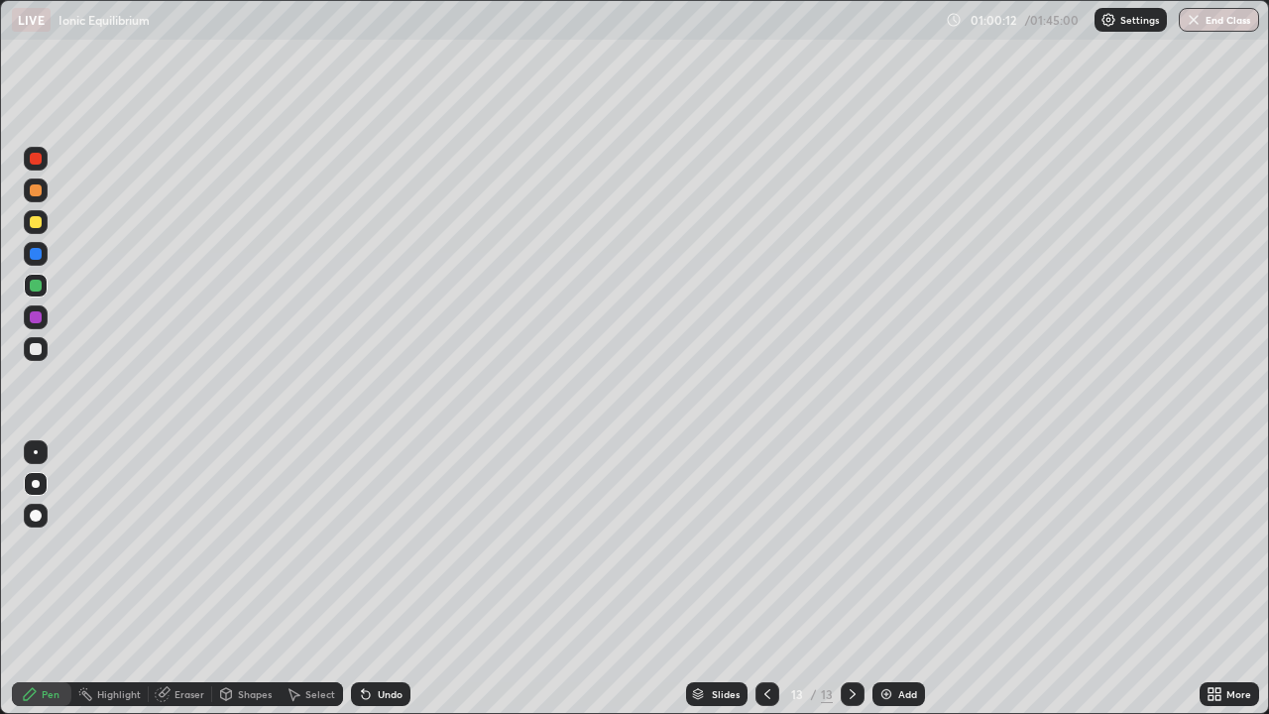
click at [179, 580] on div "Eraser" at bounding box center [190, 694] width 30 height 10
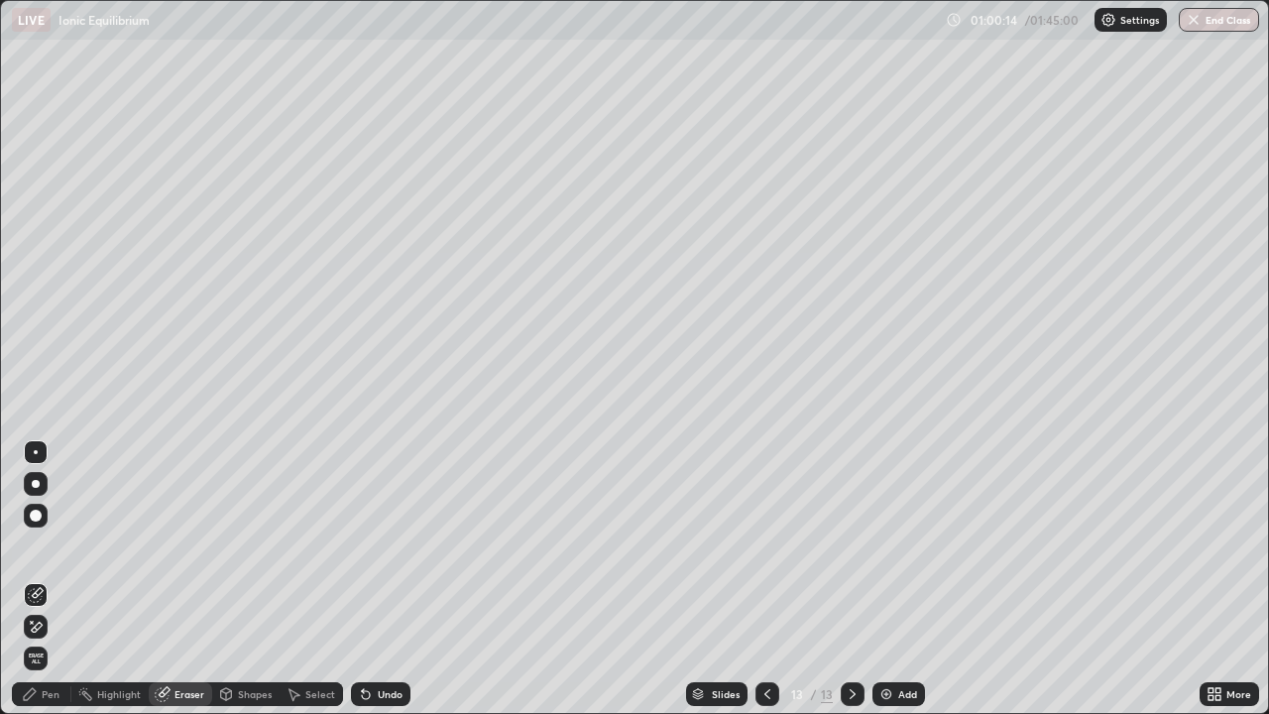
click at [52, 580] on div "Pen" at bounding box center [51, 694] width 18 height 10
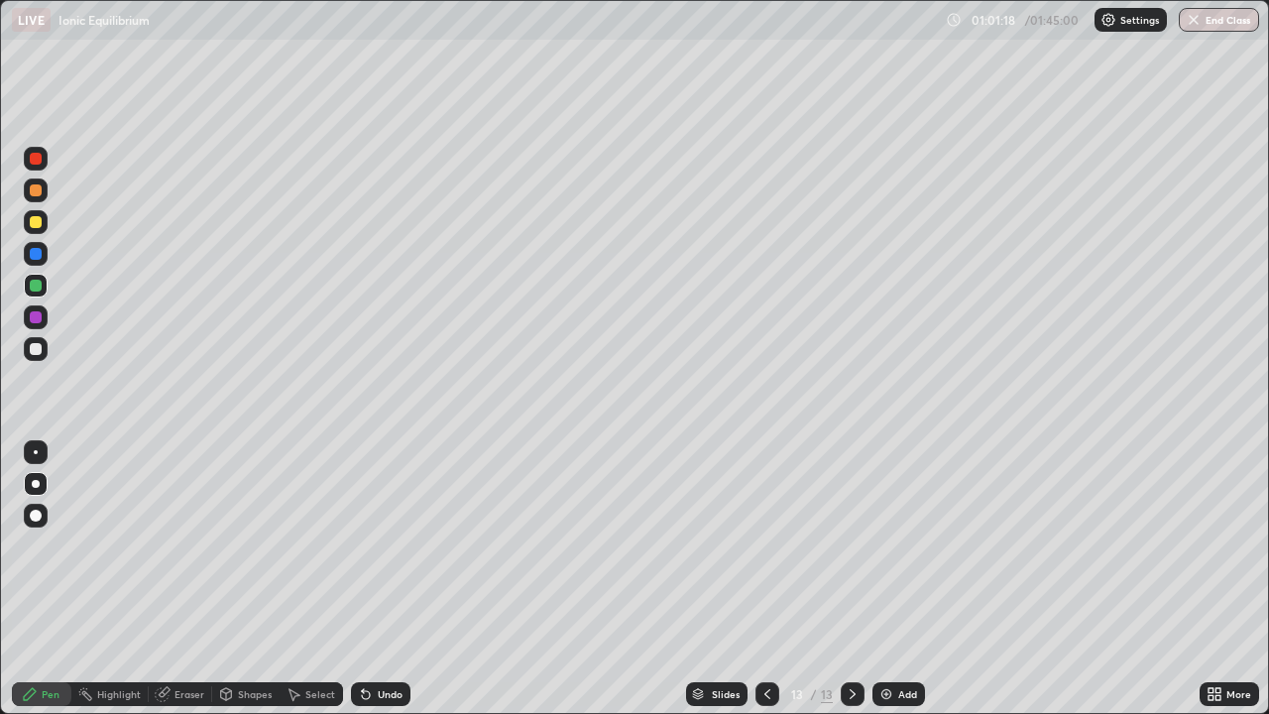
click at [180, 580] on div "Eraser" at bounding box center [190, 694] width 30 height 10
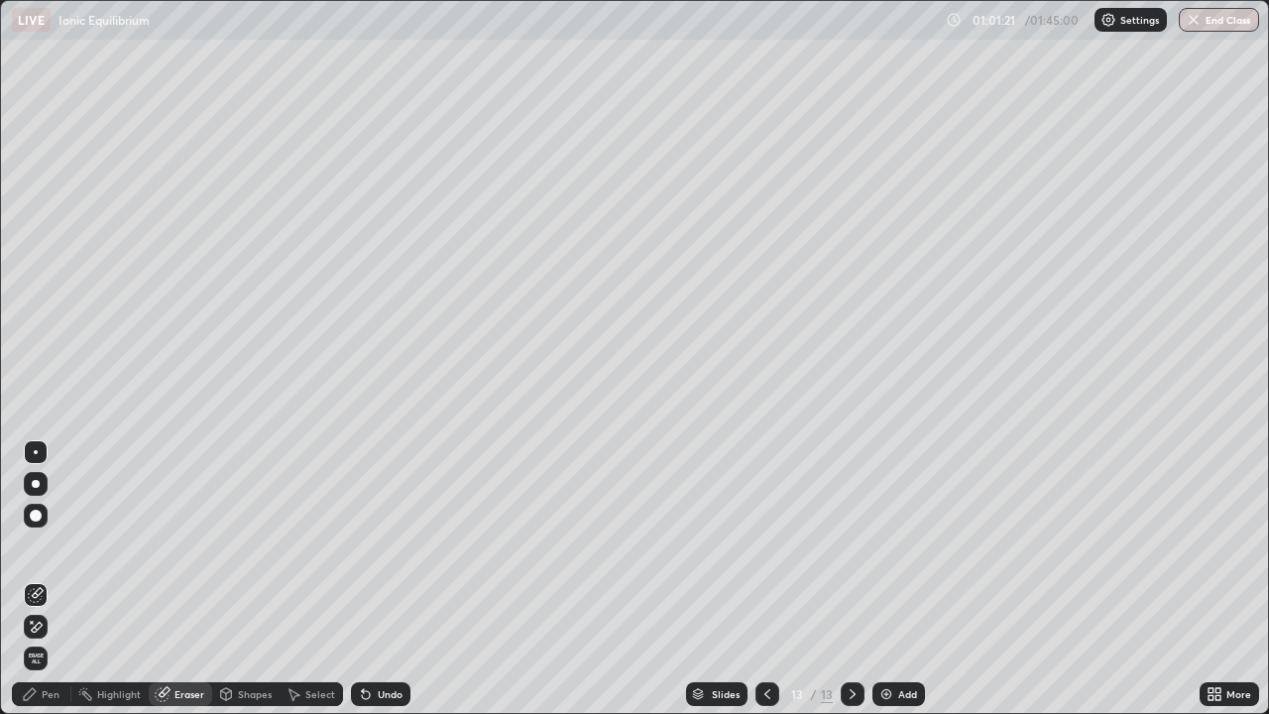
click at [58, 580] on div "Pen" at bounding box center [51, 694] width 18 height 10
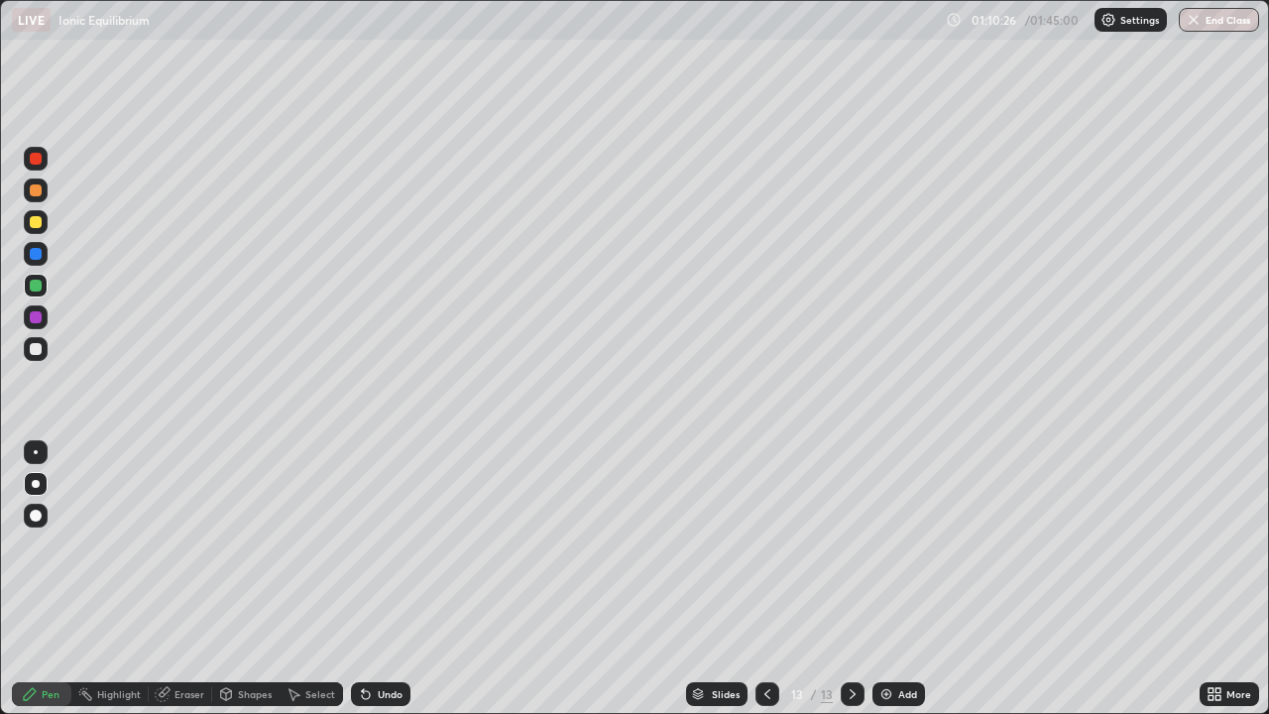
click at [879, 580] on img at bounding box center [887, 694] width 16 height 16
click at [182, 580] on div "Eraser" at bounding box center [190, 694] width 30 height 10
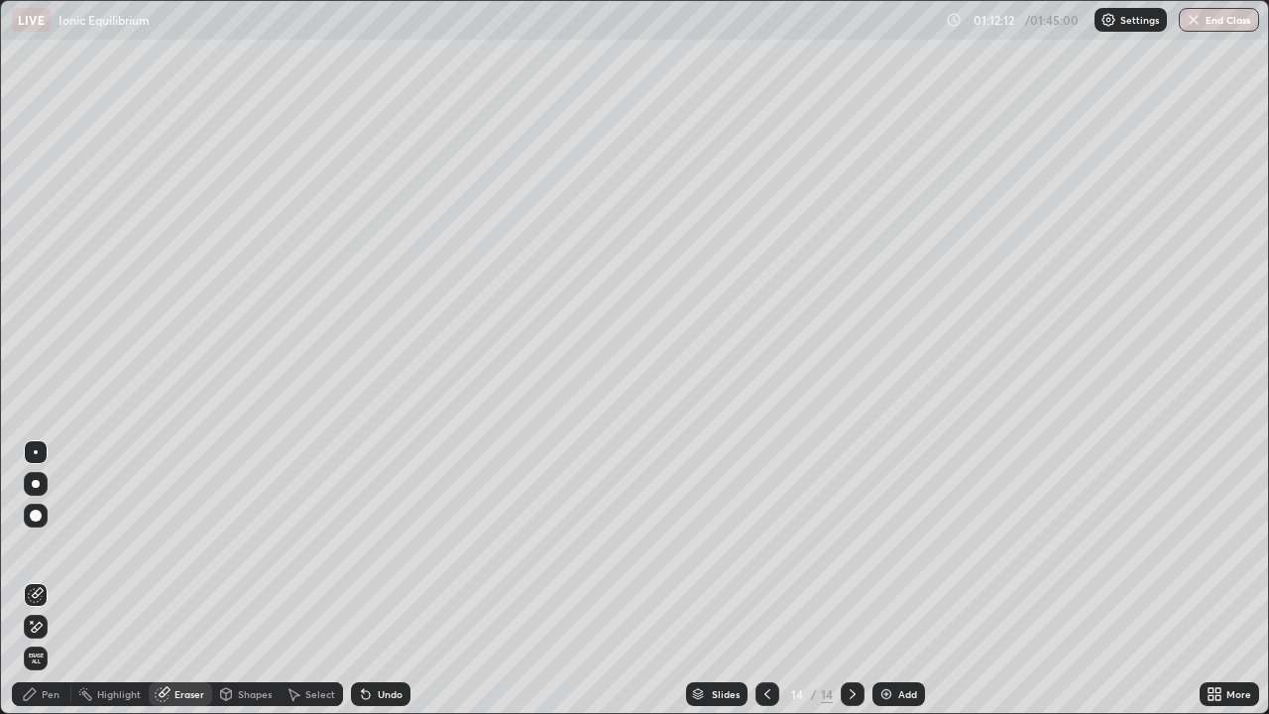
click at [188, 580] on div "Eraser" at bounding box center [190, 694] width 30 height 10
click at [55, 580] on div "Pen" at bounding box center [51, 694] width 18 height 10
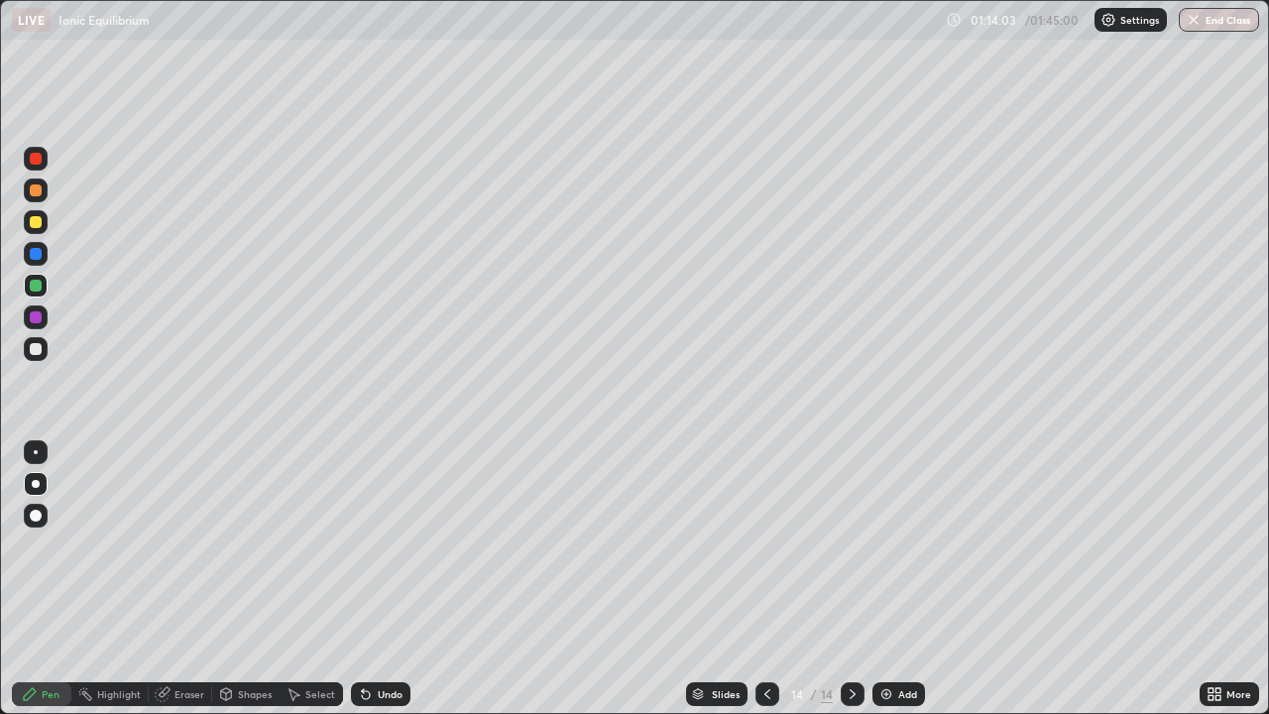
click at [189, 580] on div "Eraser" at bounding box center [190, 694] width 30 height 10
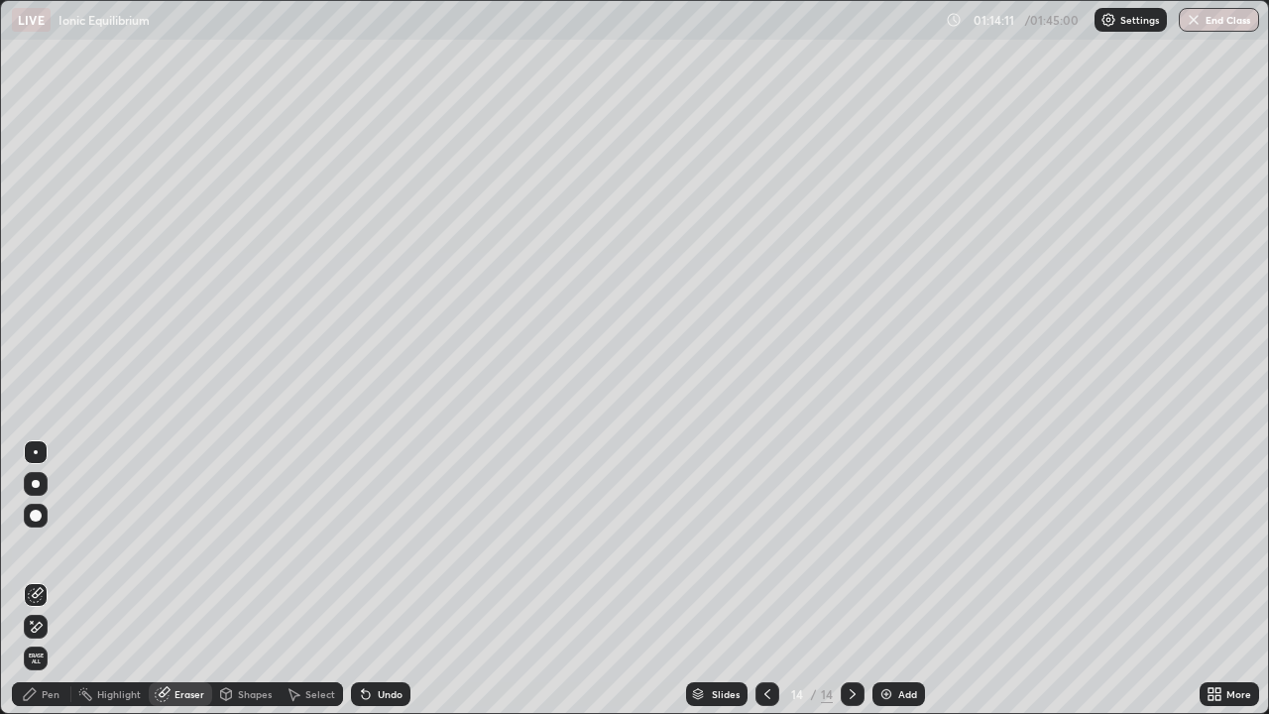
click at [59, 580] on div "Pen" at bounding box center [51, 694] width 18 height 10
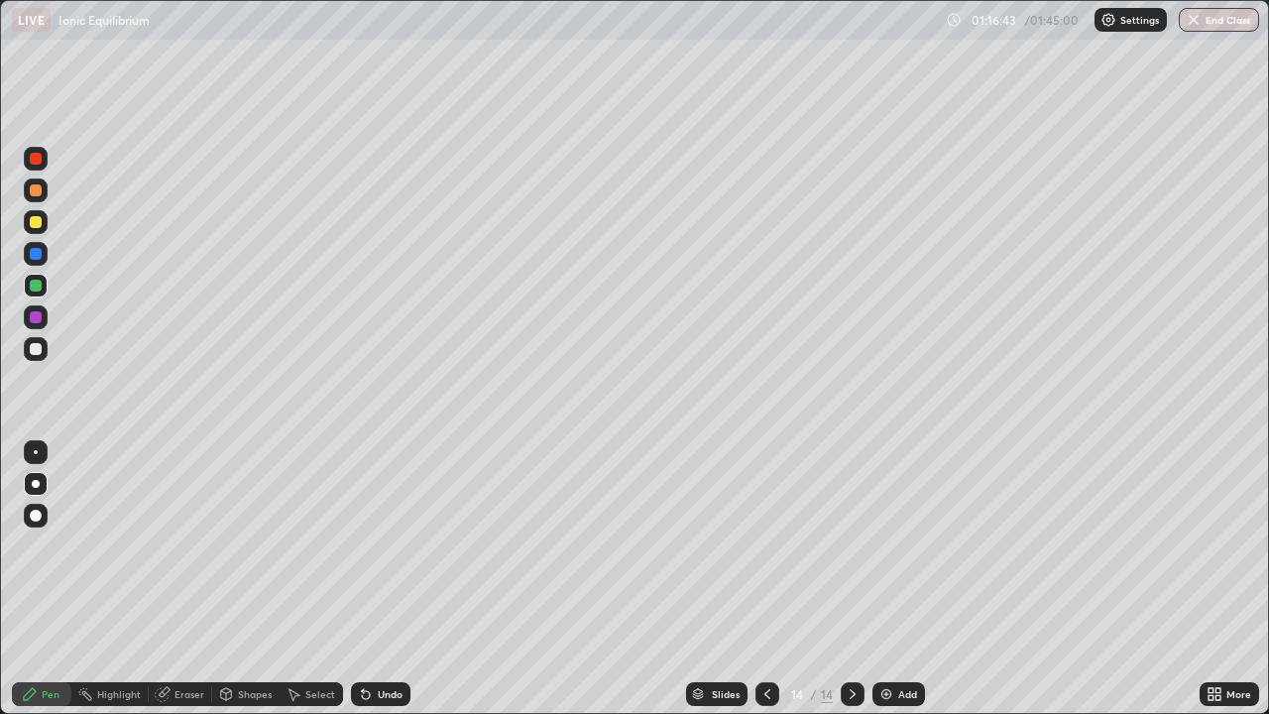
click at [887, 580] on img at bounding box center [887, 694] width 16 height 16
click at [176, 580] on div "Eraser" at bounding box center [190, 694] width 30 height 10
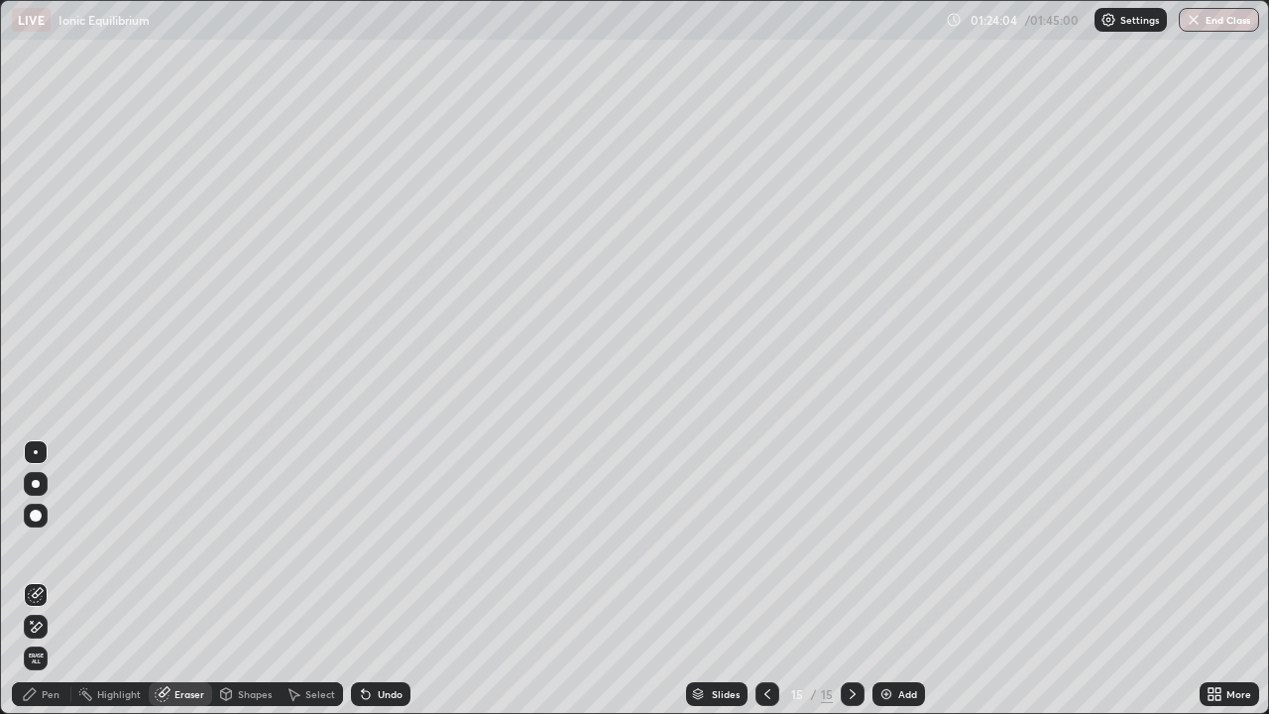
click at [53, 580] on div "Pen" at bounding box center [51, 694] width 18 height 10
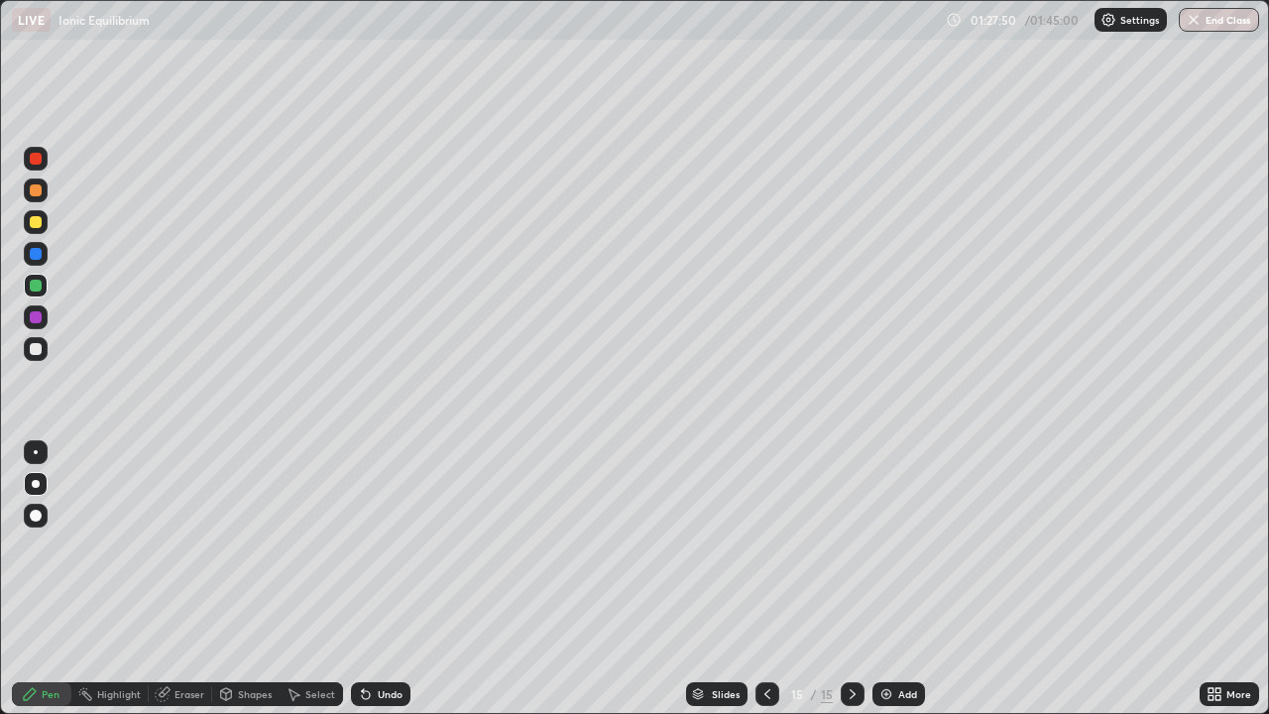
click at [880, 580] on img at bounding box center [887, 694] width 16 height 16
click at [887, 580] on img at bounding box center [887, 694] width 16 height 16
click at [879, 580] on img at bounding box center [887, 694] width 16 height 16
click at [887, 580] on img at bounding box center [887, 694] width 16 height 16
click at [1042, 580] on div "Slides 19 / 19 Add" at bounding box center [805, 694] width 789 height 40
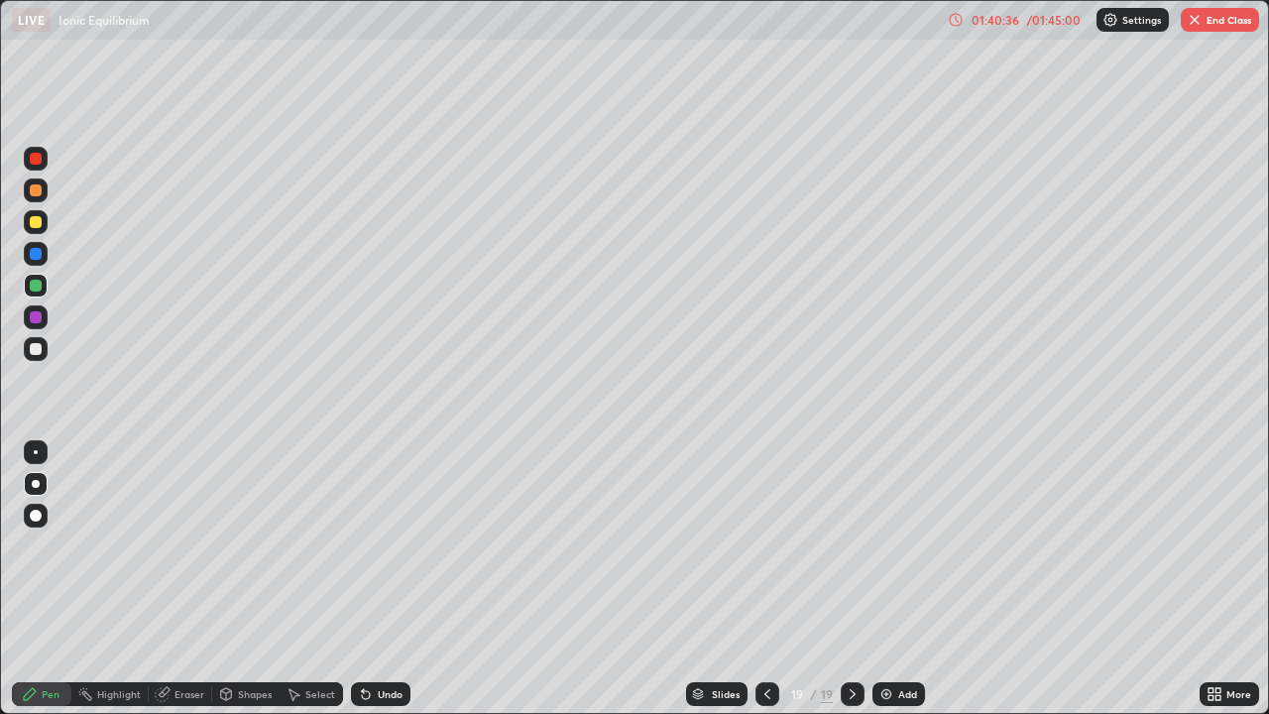
click at [52, 580] on div "Pen" at bounding box center [51, 694] width 18 height 10
click at [956, 20] on icon at bounding box center [957, 19] width 3 height 7
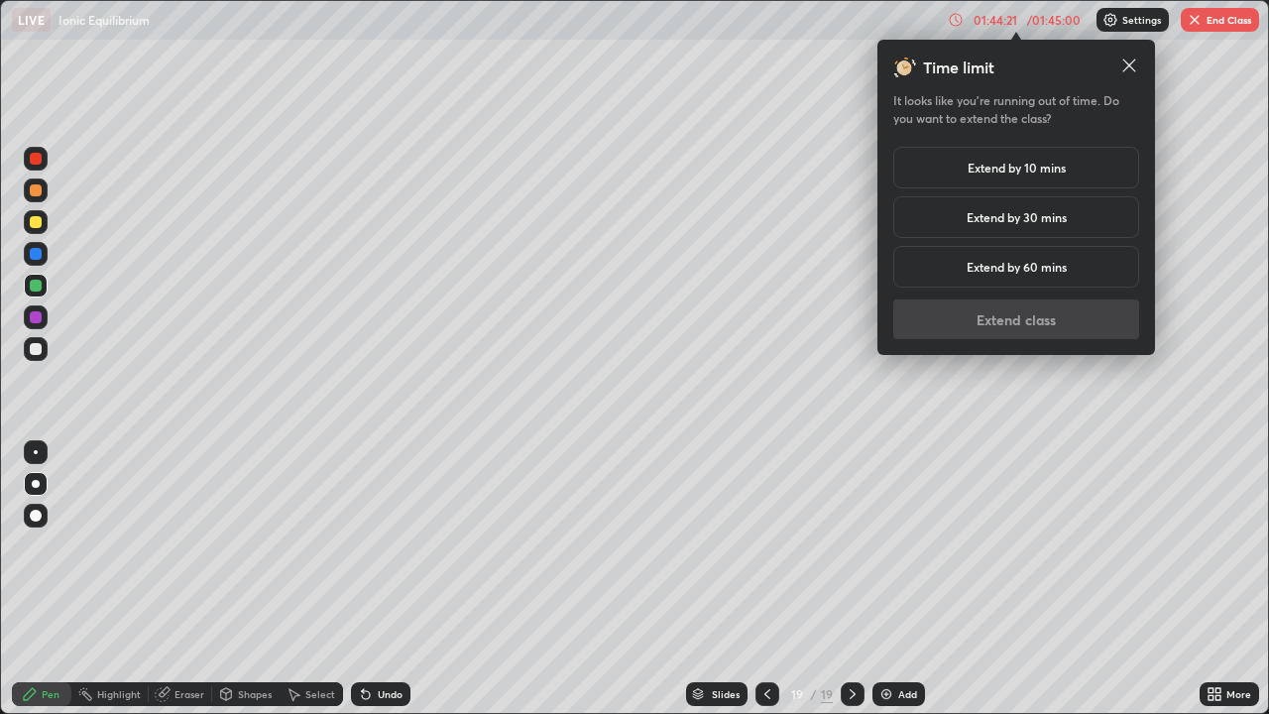
click at [986, 216] on h5 "Extend by 30 mins" at bounding box center [1017, 217] width 100 height 18
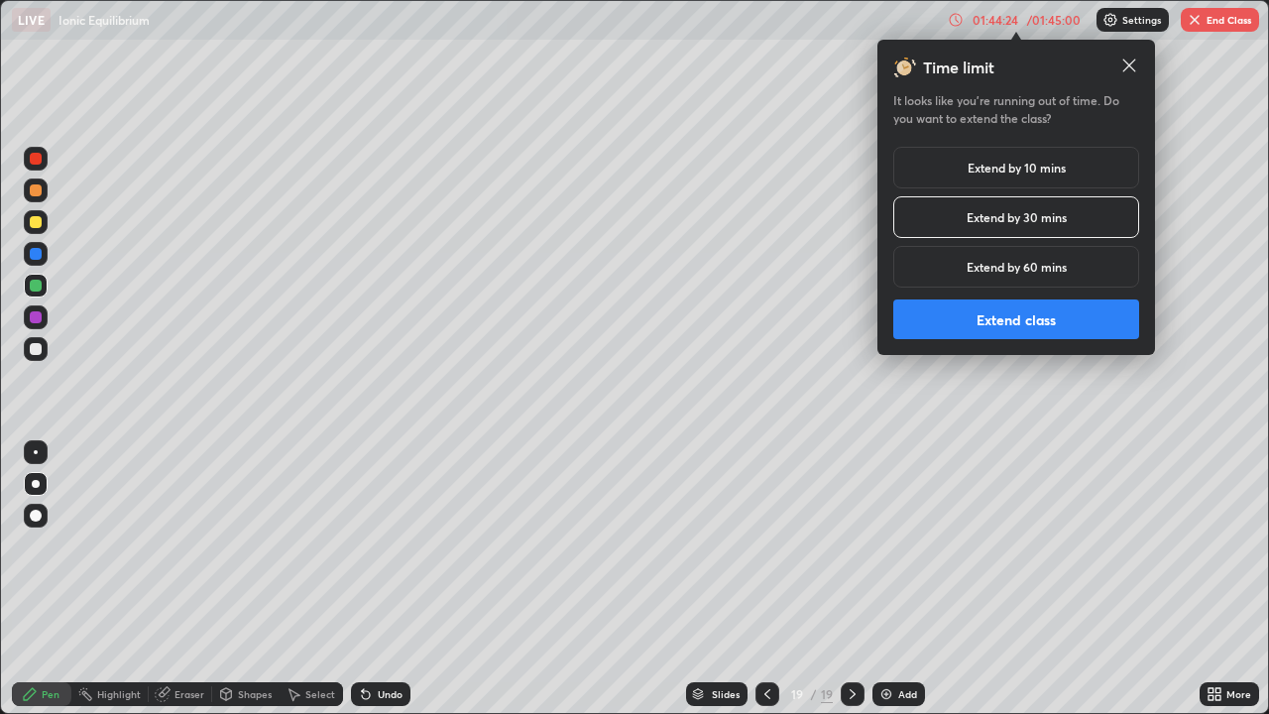
click at [987, 315] on button "Extend class" at bounding box center [1017, 319] width 246 height 40
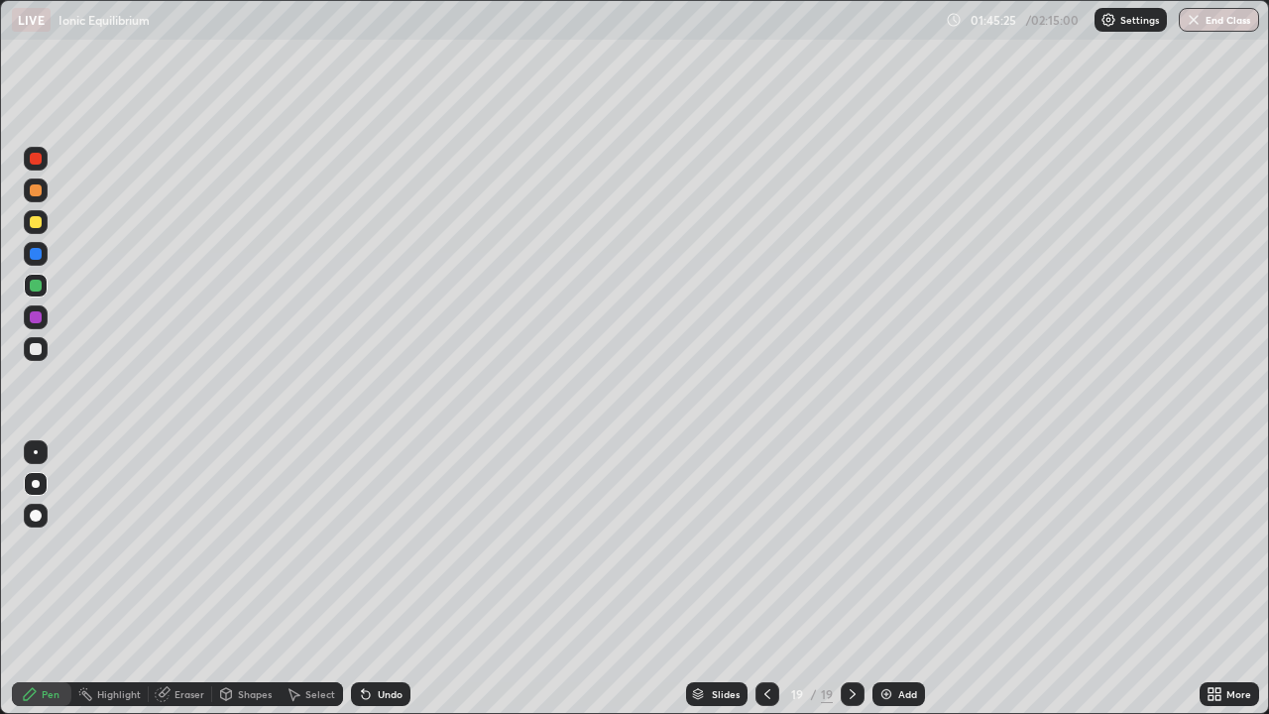
click at [182, 580] on div "Eraser" at bounding box center [190, 694] width 30 height 10
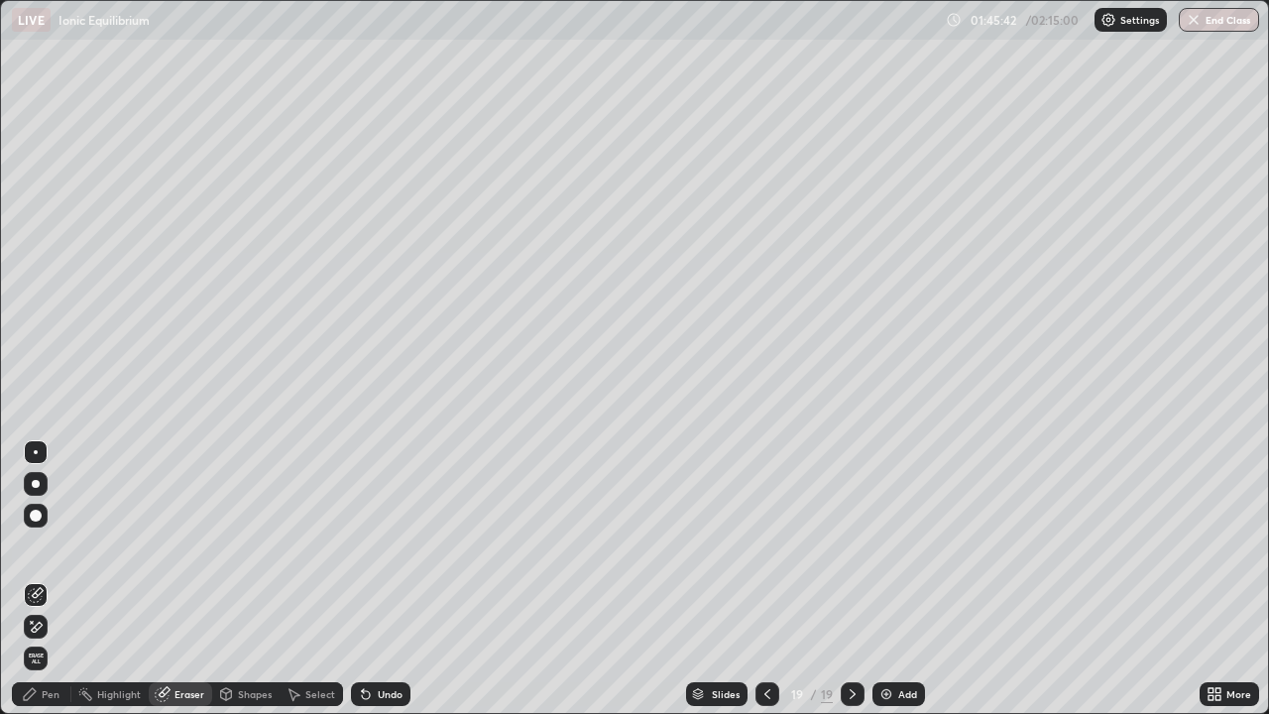
click at [58, 580] on div "Pen" at bounding box center [51, 694] width 18 height 10
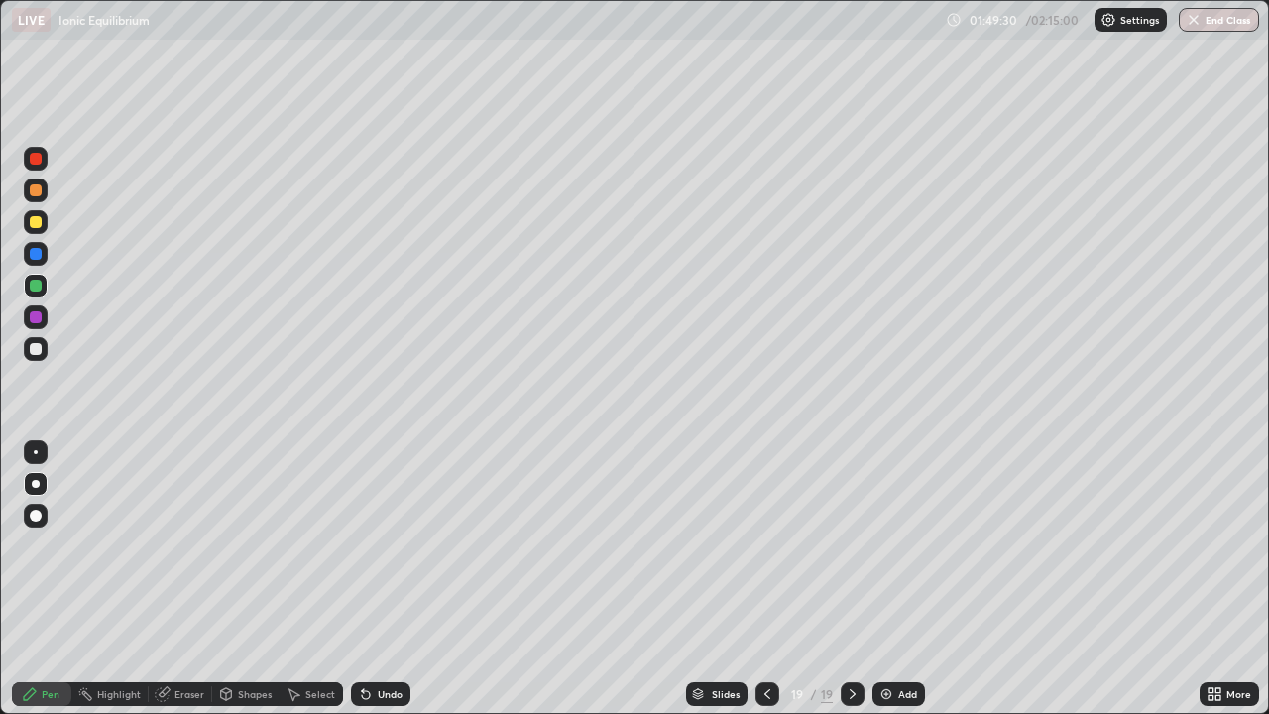
click at [883, 580] on img at bounding box center [887, 694] width 16 height 16
click at [170, 580] on div "Eraser" at bounding box center [180, 694] width 63 height 24
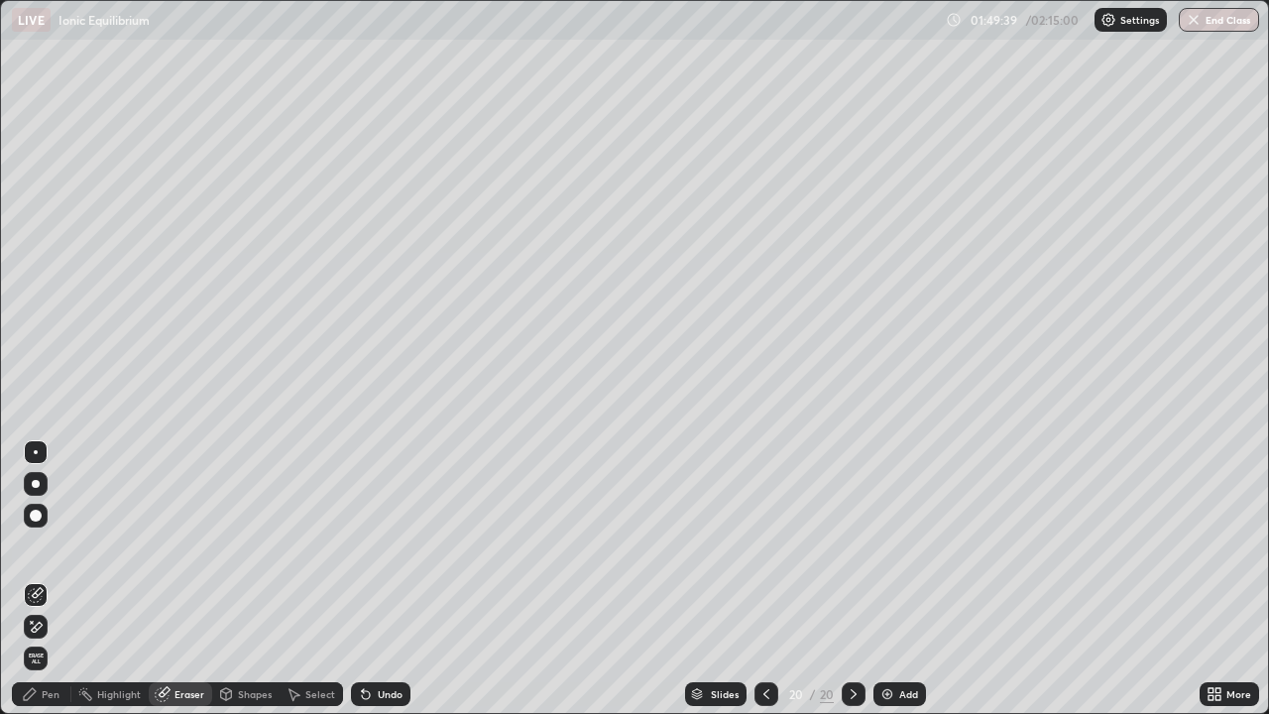
click at [51, 580] on div "Pen" at bounding box center [51, 694] width 18 height 10
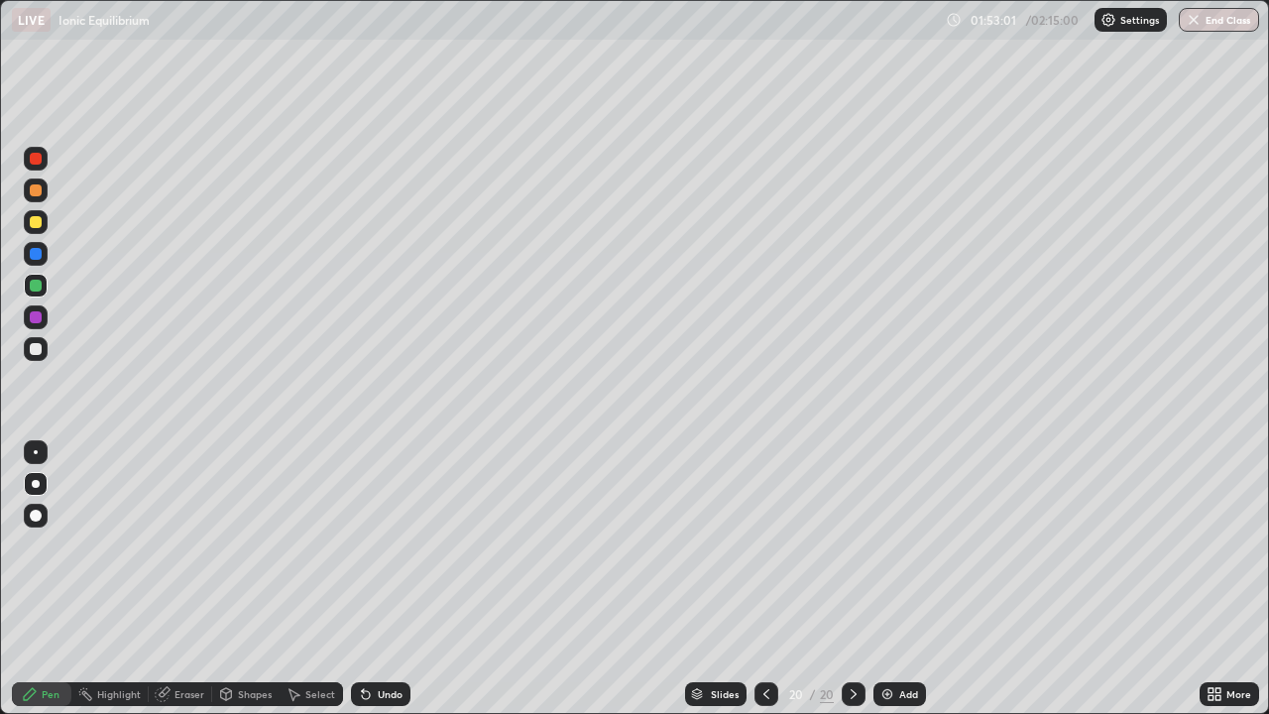
click at [186, 580] on div "Eraser" at bounding box center [190, 694] width 30 height 10
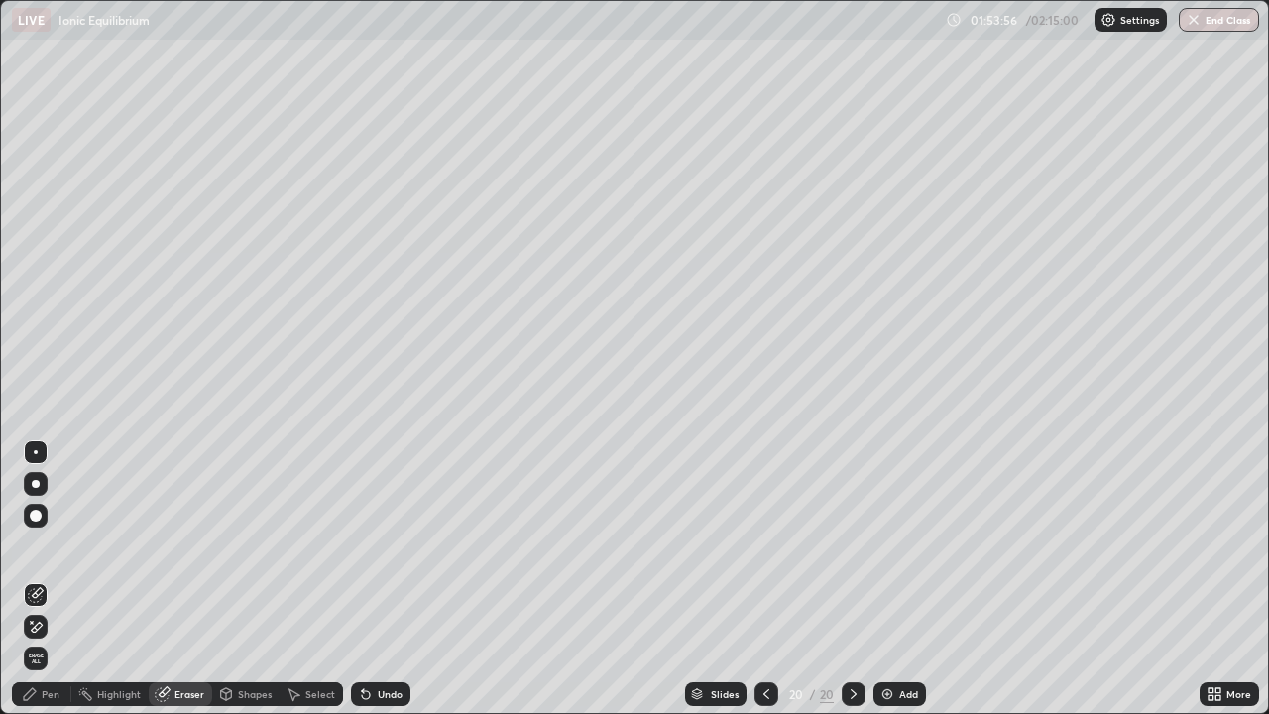
click at [51, 580] on div "Pen" at bounding box center [51, 694] width 18 height 10
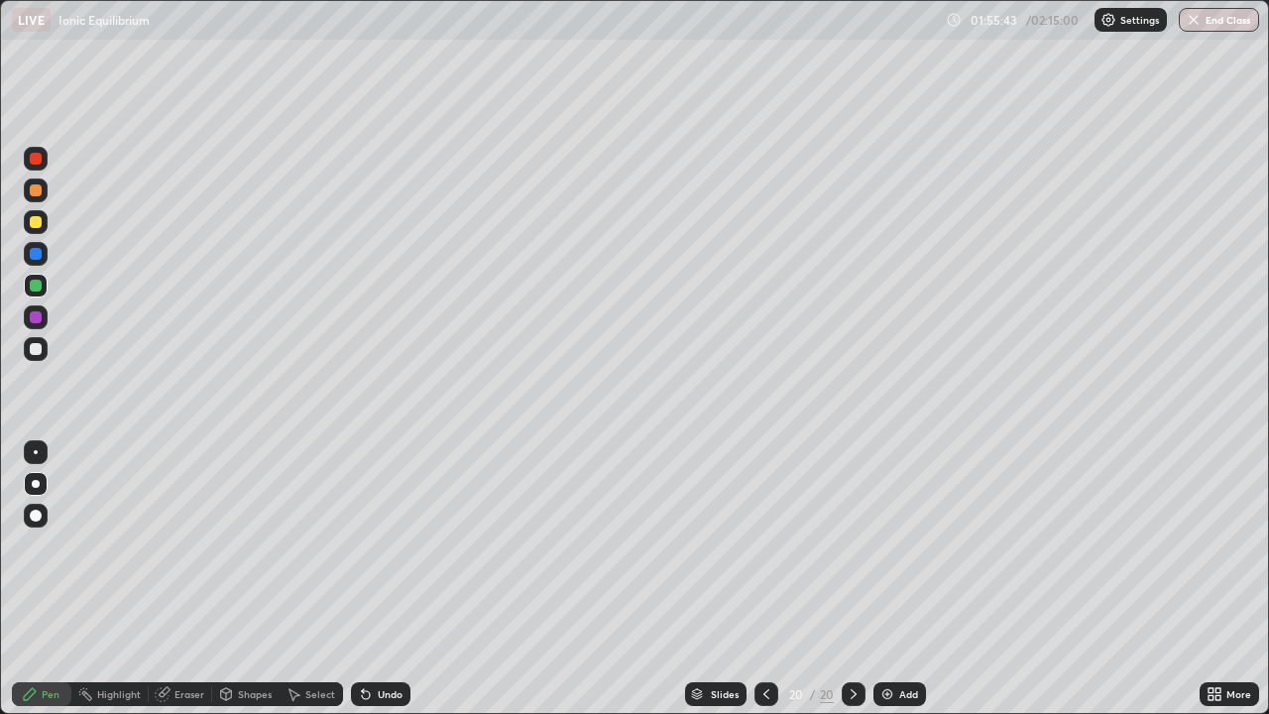
click at [901, 580] on div "Add" at bounding box center [908, 694] width 19 height 10
click at [178, 580] on div "Eraser" at bounding box center [190, 694] width 30 height 10
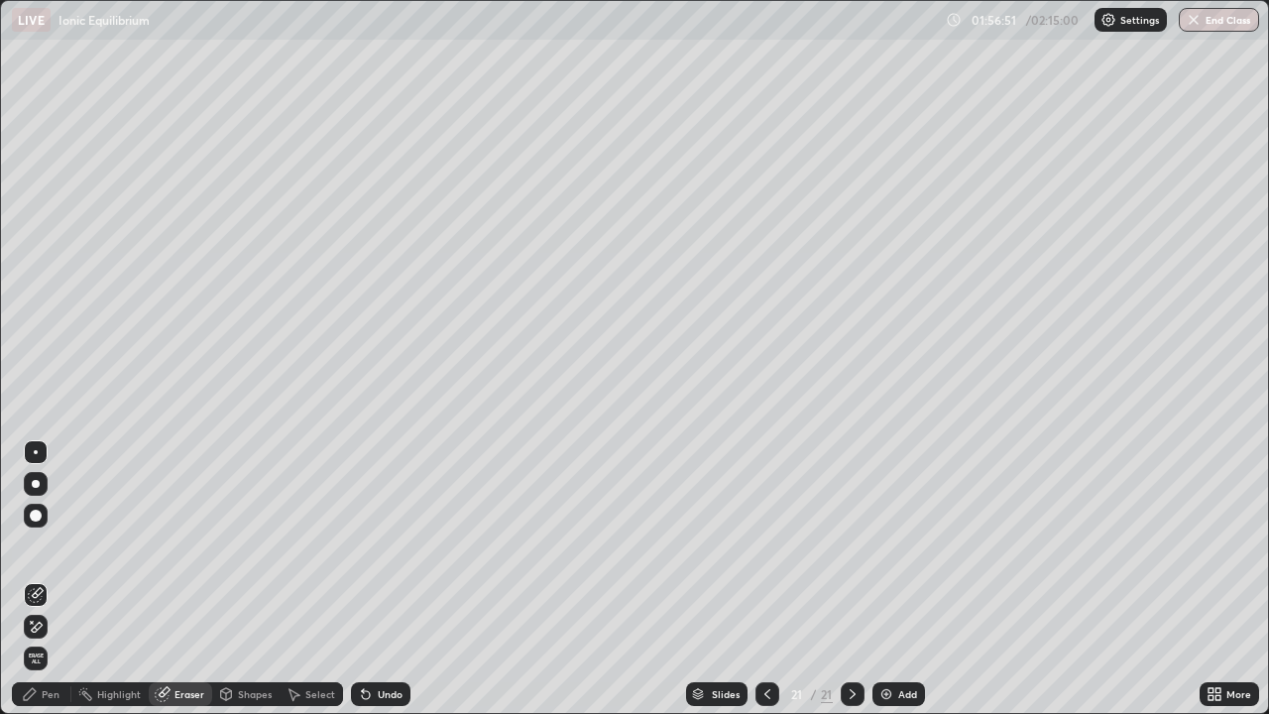
click at [54, 580] on div "Pen" at bounding box center [51, 694] width 18 height 10
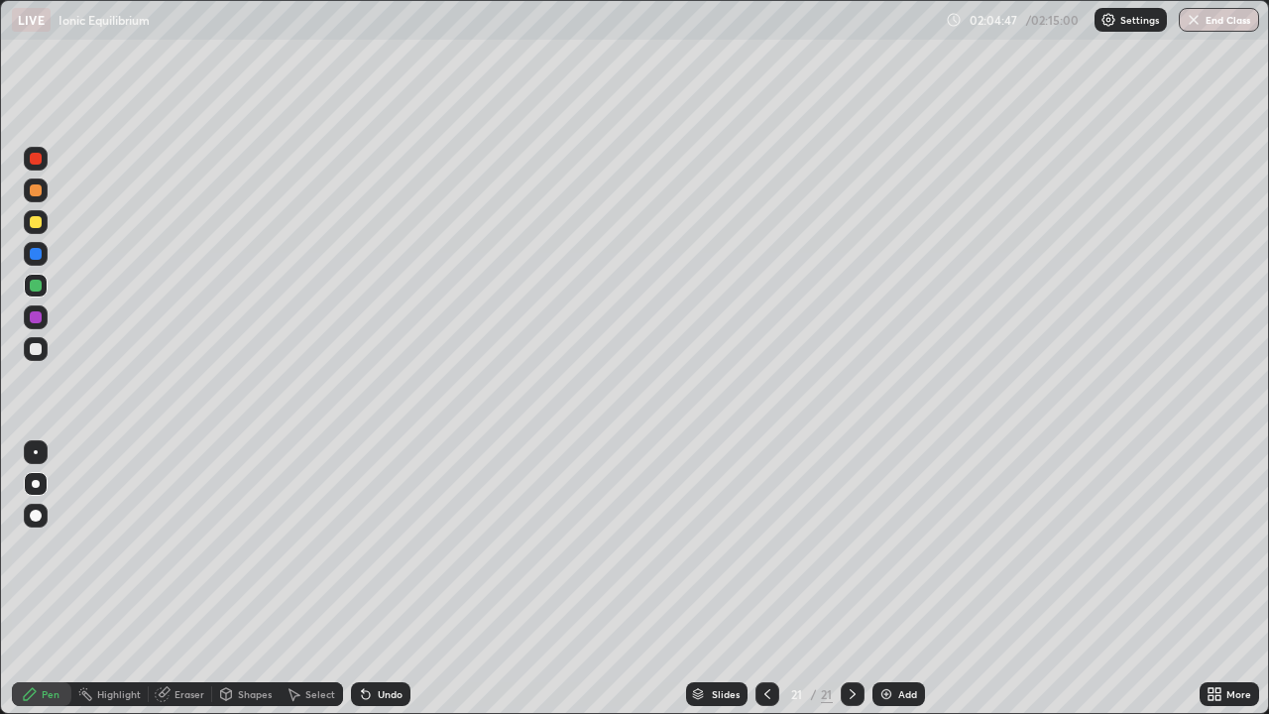
click at [1070, 580] on div "Slides 21 / 21 Add" at bounding box center [805, 694] width 789 height 40
click at [1202, 25] on img "button" at bounding box center [1195, 20] width 16 height 16
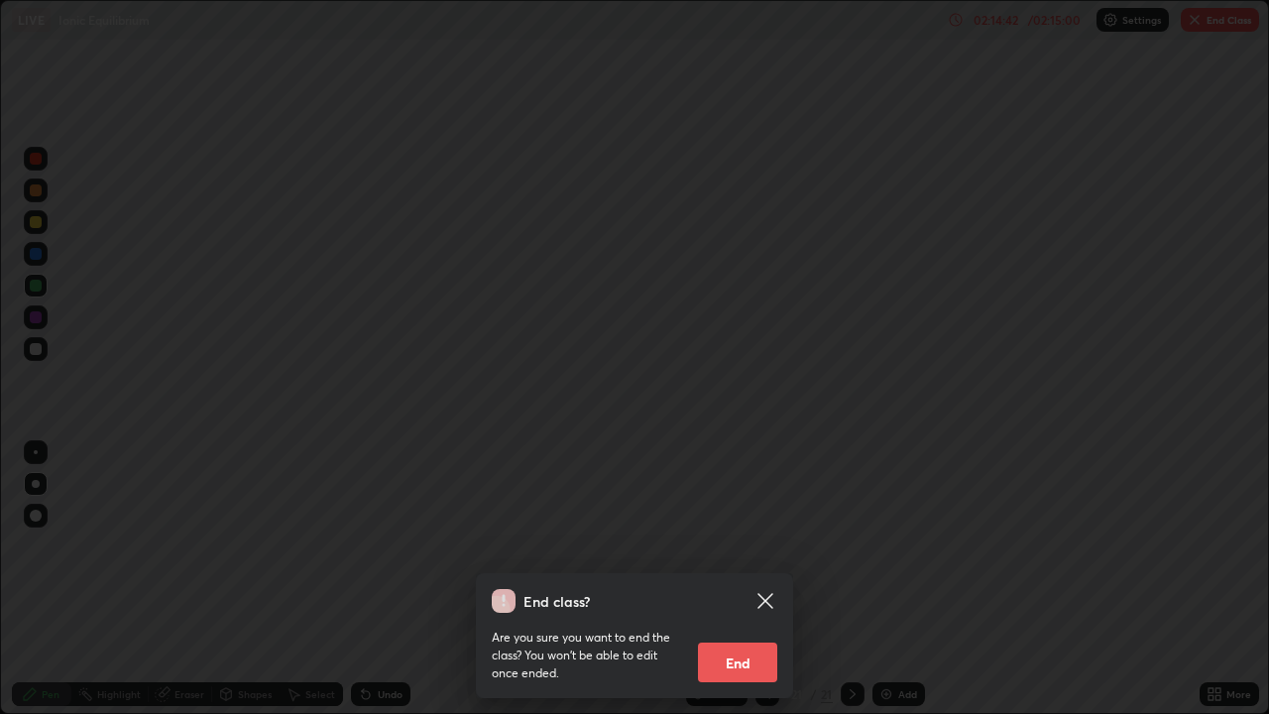
click at [738, 580] on button "End" at bounding box center [737, 663] width 79 height 40
